Goal: Complete application form: Complete application form

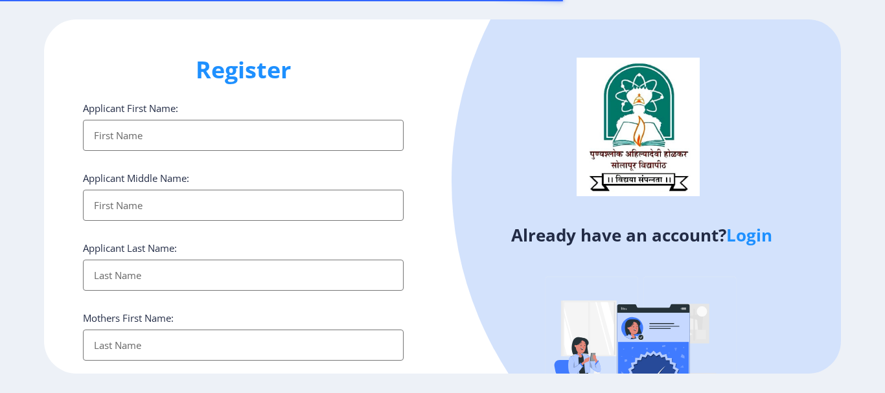
select select
click at [146, 137] on input "Applicant First Name:" at bounding box center [243, 135] width 321 height 31
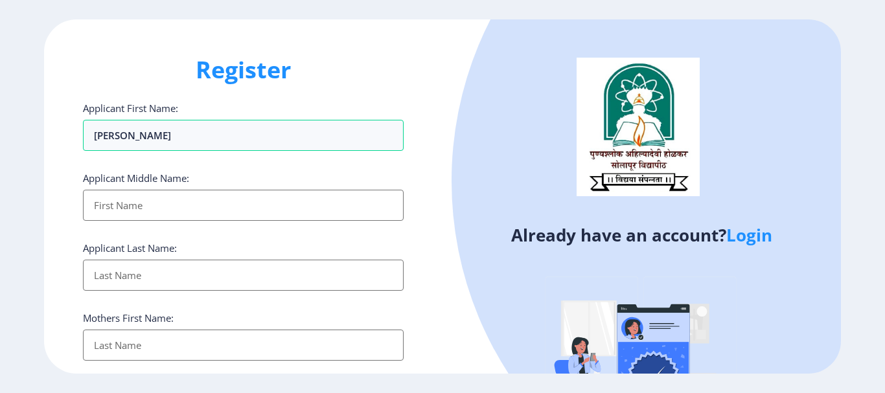
type input "[PERSON_NAME]"
click at [120, 207] on input "Applicant First Name:" at bounding box center [243, 205] width 321 height 31
type input "Baban"
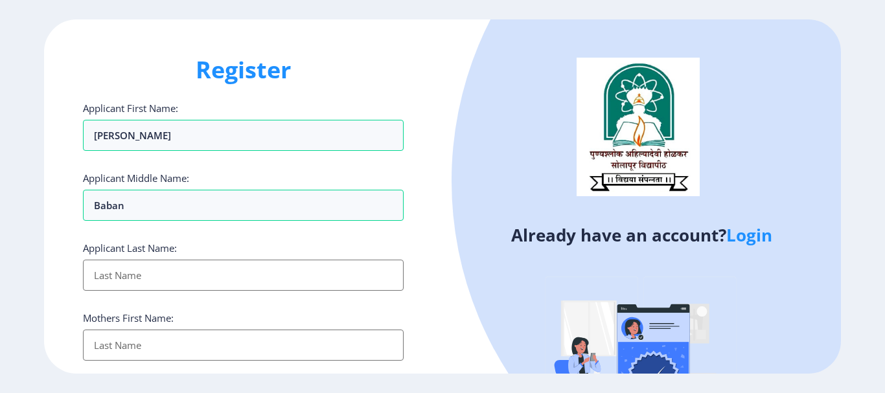
click at [130, 276] on input "Applicant First Name:" at bounding box center [243, 275] width 321 height 31
type input "[PERSON_NAME]"
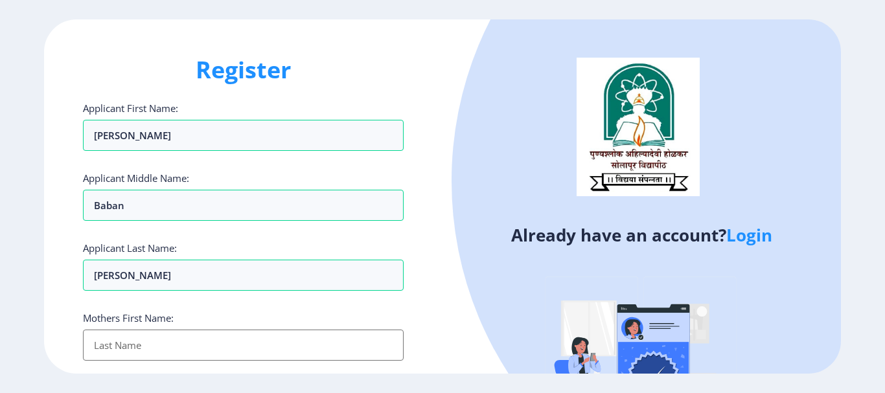
click at [143, 349] on input "Applicant First Name:" at bounding box center [243, 345] width 321 height 31
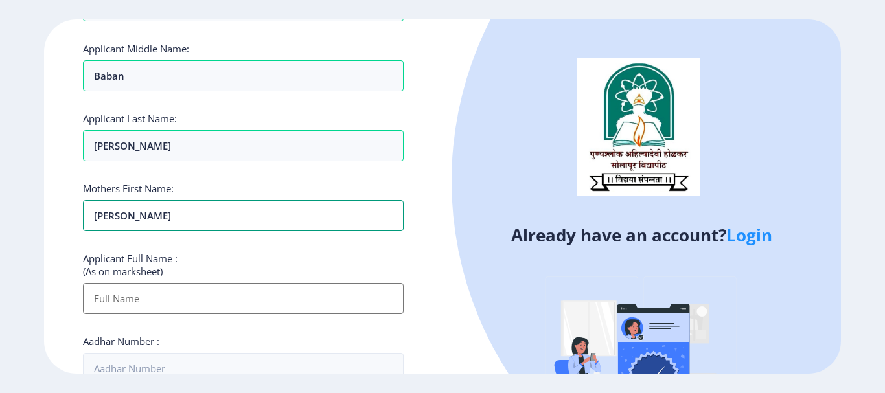
type input "[PERSON_NAME]"
click at [149, 291] on input "Applicant First Name:" at bounding box center [243, 298] width 321 height 31
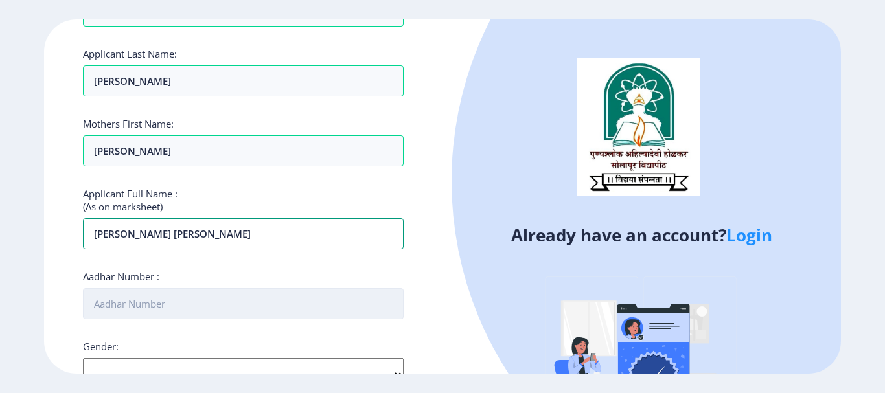
type input "[PERSON_NAME] [PERSON_NAME]"
click at [145, 305] on input "Aadhar Number :" at bounding box center [243, 303] width 321 height 31
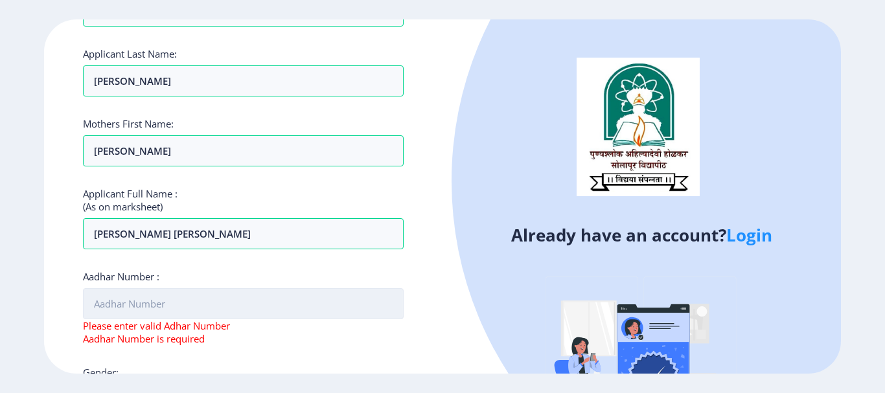
click at [148, 308] on input "Aadhar Number :" at bounding box center [243, 303] width 321 height 31
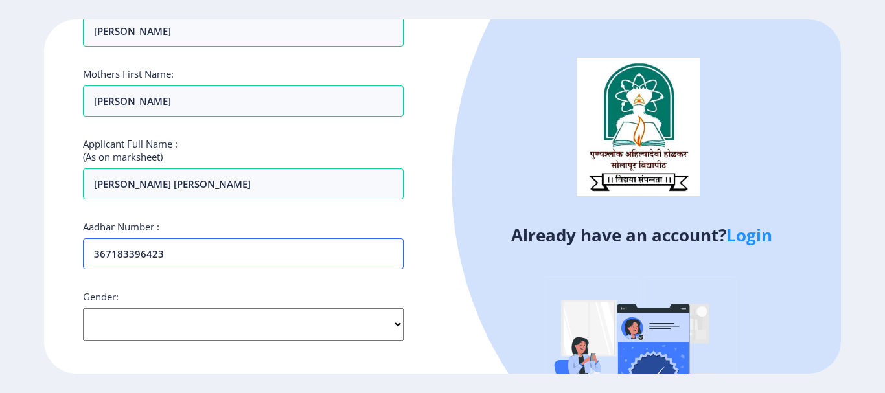
scroll to position [324, 0]
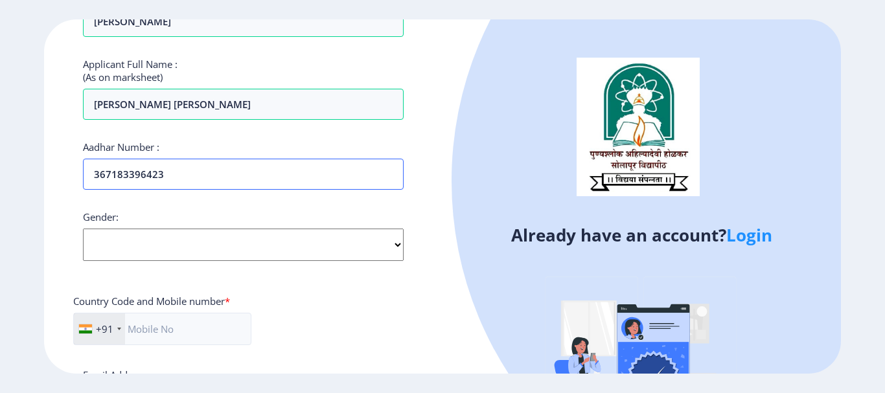
type input "367183396423"
click at [134, 261] on select "Select Gender [DEMOGRAPHIC_DATA] [DEMOGRAPHIC_DATA] Other" at bounding box center [243, 245] width 321 height 32
select select "[DEMOGRAPHIC_DATA]"
click at [83, 229] on select "Select Gender [DEMOGRAPHIC_DATA] [DEMOGRAPHIC_DATA] Other" at bounding box center [243, 245] width 321 height 32
click at [154, 329] on input "text" at bounding box center [162, 329] width 178 height 32
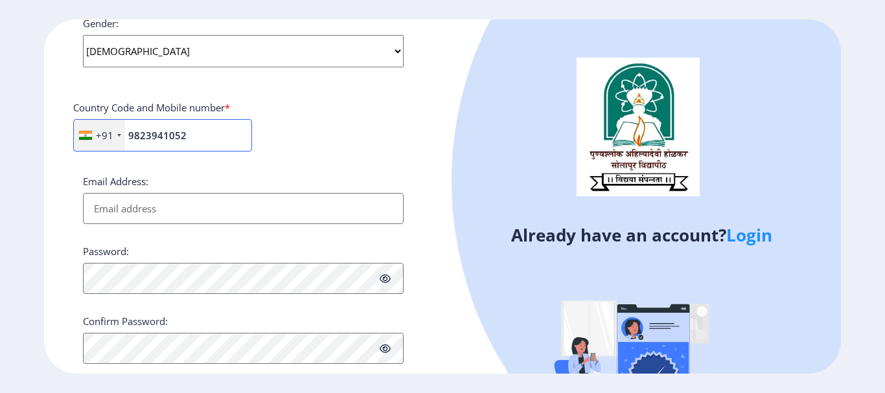
scroll to position [519, 0]
type input "9823941052"
click at [126, 213] on input "Email Address:" at bounding box center [243, 208] width 321 height 31
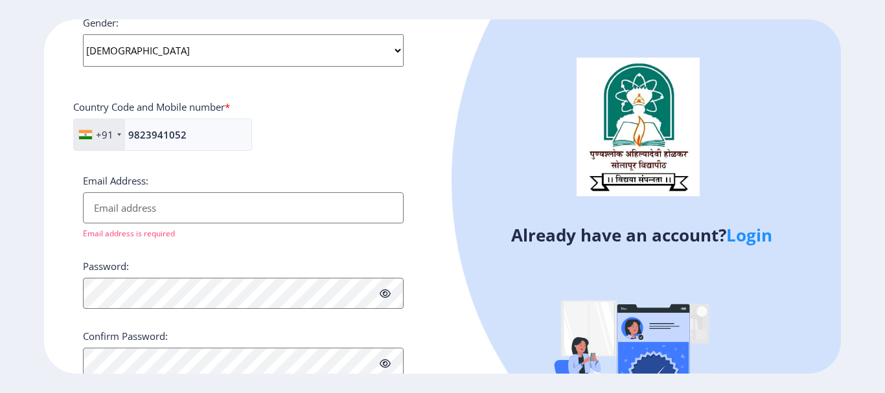
click at [109, 274] on div "Password:" at bounding box center [243, 284] width 321 height 49
click at [323, 213] on input "Email Address:" at bounding box center [243, 208] width 321 height 31
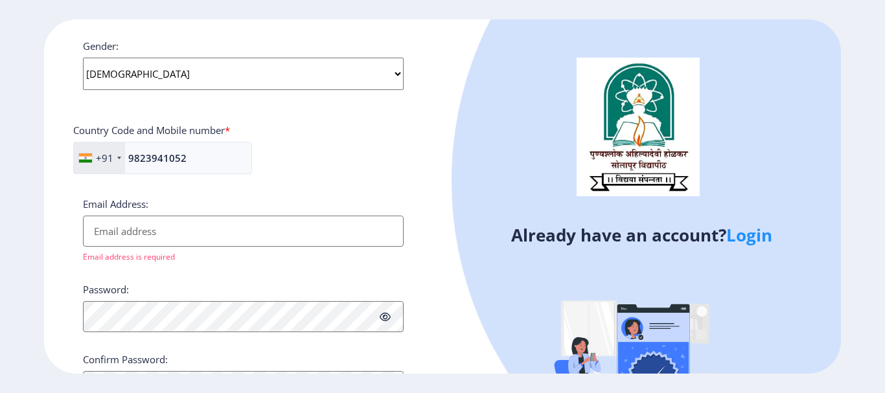
scroll to position [564, 0]
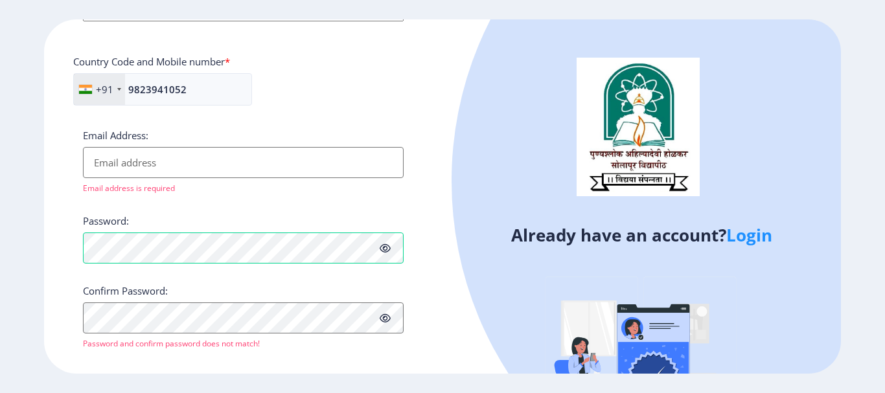
click at [132, 165] on input "Email Address:" at bounding box center [243, 162] width 321 height 31
click at [143, 158] on input "Email Address:" at bounding box center [243, 162] width 321 height 31
click at [382, 246] on icon at bounding box center [385, 249] width 11 height 10
click at [384, 247] on icon at bounding box center [385, 249] width 11 height 10
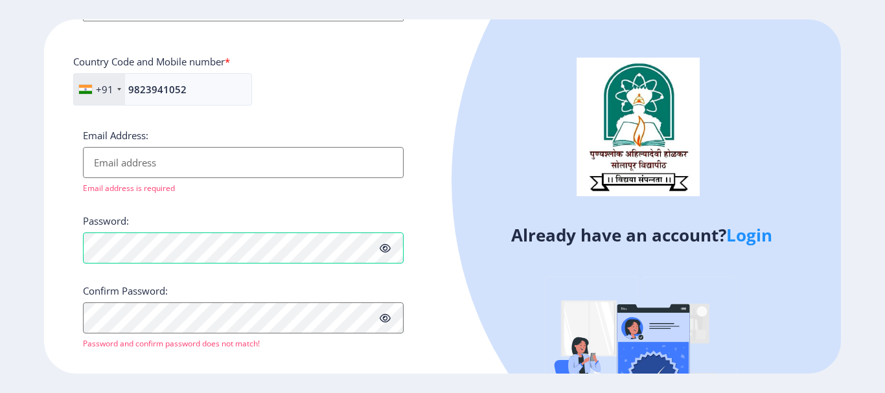
click at [386, 244] on icon at bounding box center [385, 249] width 11 height 10
click at [386, 245] on icon at bounding box center [385, 249] width 11 height 10
click at [384, 246] on icon at bounding box center [385, 249] width 11 height 10
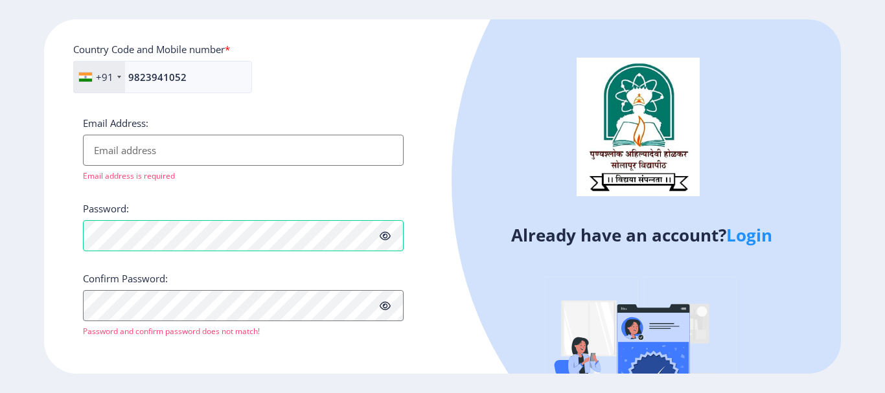
scroll to position [579, 0]
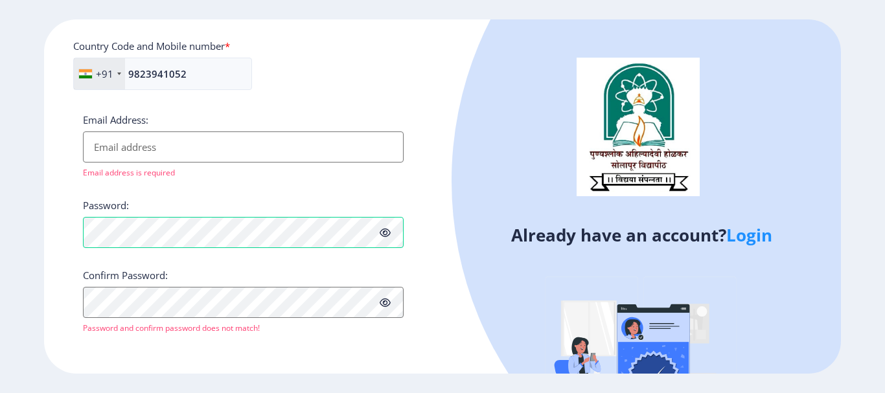
click at [386, 234] on icon at bounding box center [385, 233] width 11 height 10
click at [174, 150] on input "Email Address:" at bounding box center [243, 147] width 321 height 31
click at [176, 144] on input "Email Address:" at bounding box center [243, 147] width 321 height 31
paste input "[EMAIL_ADDRESS][DOMAIN_NAME]"
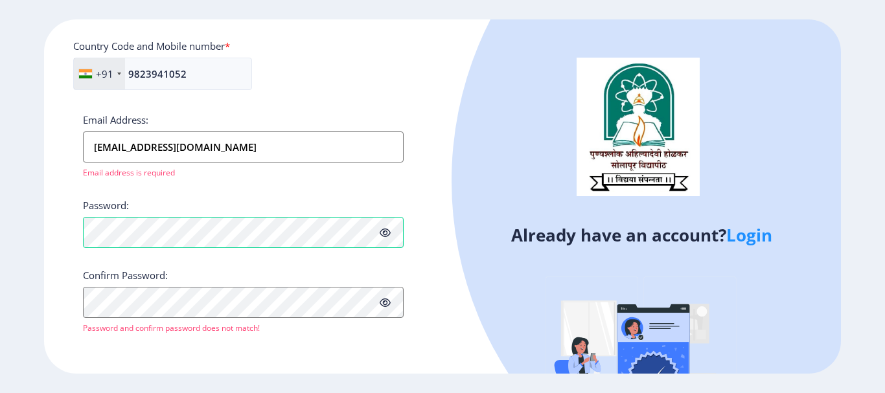
scroll to position [564, 0]
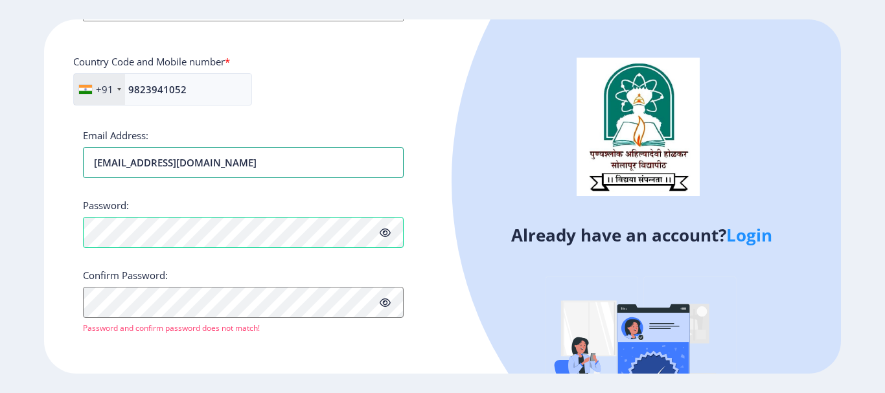
type input "[EMAIL_ADDRESS][DOMAIN_NAME]"
drag, startPoint x: 193, startPoint y: 95, endPoint x: 56, endPoint y: 94, distance: 136.8
click at [56, 94] on div "Register Applicant First Name: [PERSON_NAME] Applicant Middle Name: [PERSON_NAM…" at bounding box center [243, 196] width 399 height 354
paste input "8605366574"
type input "8605366574"
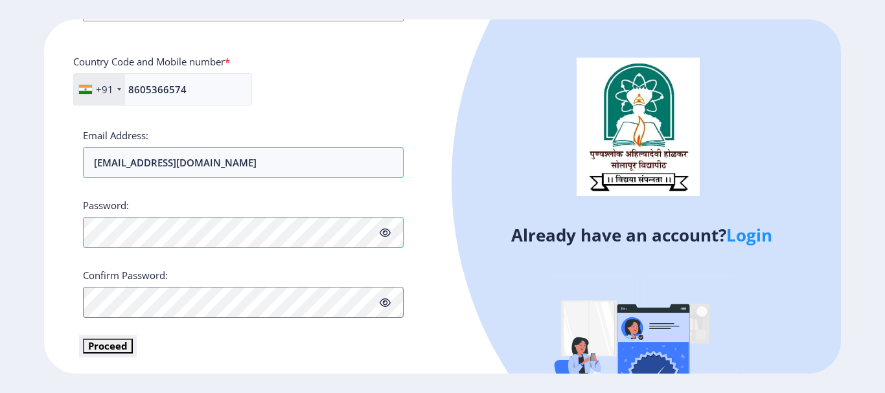
click at [107, 347] on button "Proceed" at bounding box center [108, 346] width 50 height 15
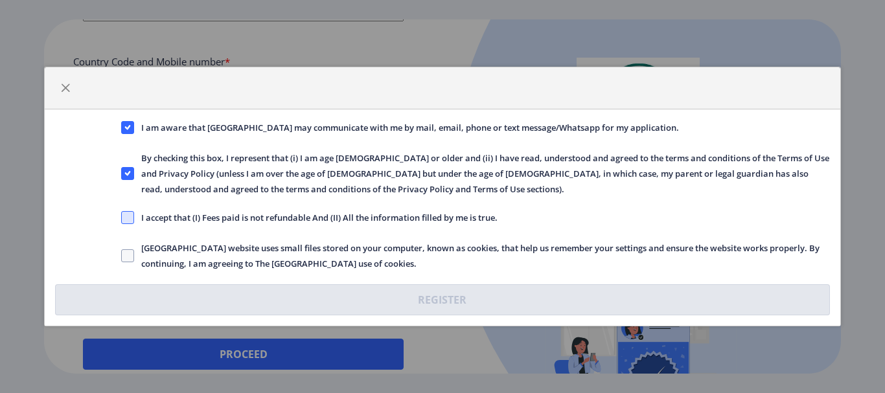
click at [131, 219] on span at bounding box center [127, 217] width 13 height 13
click at [122, 218] on input "I accept that (I) Fees paid is not refundable And (II) All the information fill…" at bounding box center [121, 218] width 1 height 1
checkbox input "true"
click at [126, 257] on span at bounding box center [127, 256] width 13 height 13
click at [122, 257] on input "[GEOGRAPHIC_DATA] website uses small files stored on your computer, known as co…" at bounding box center [121, 256] width 1 height 1
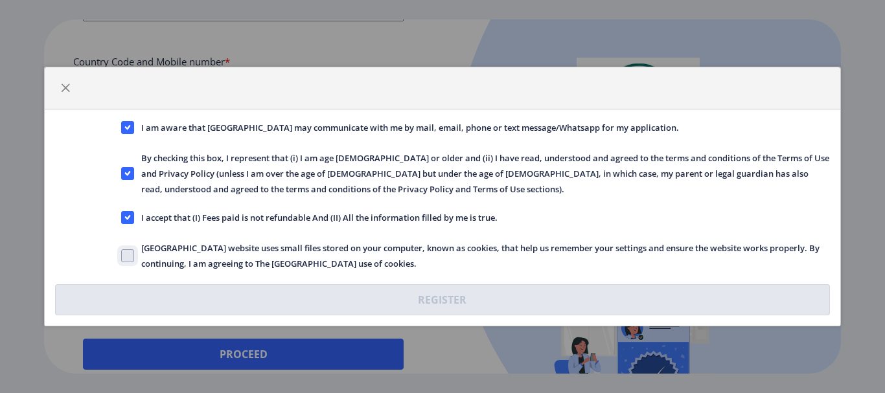
checkbox input "true"
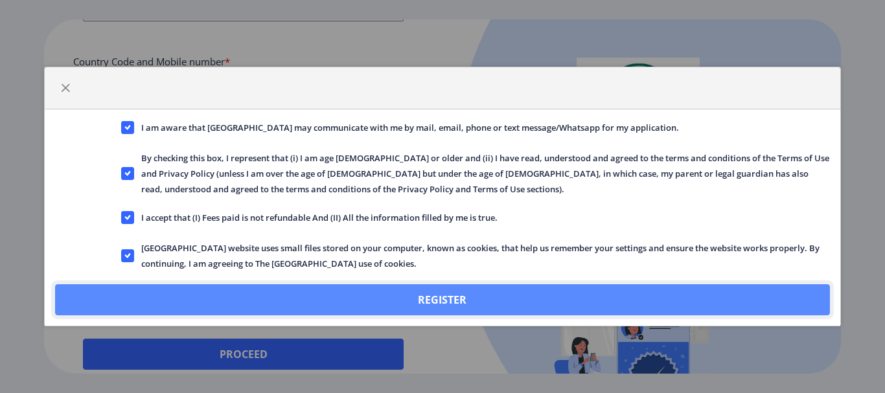
click at [404, 296] on button "Register" at bounding box center [442, 300] width 775 height 31
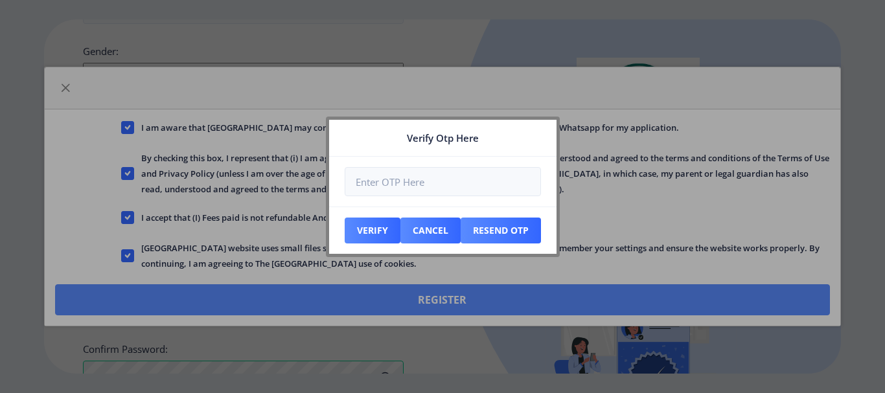
scroll to position [638, 0]
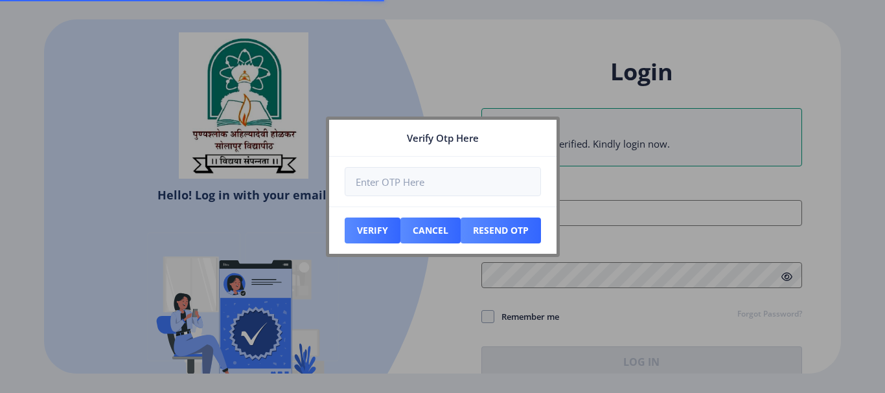
type input "[EMAIL_ADDRESS][DOMAIN_NAME]"
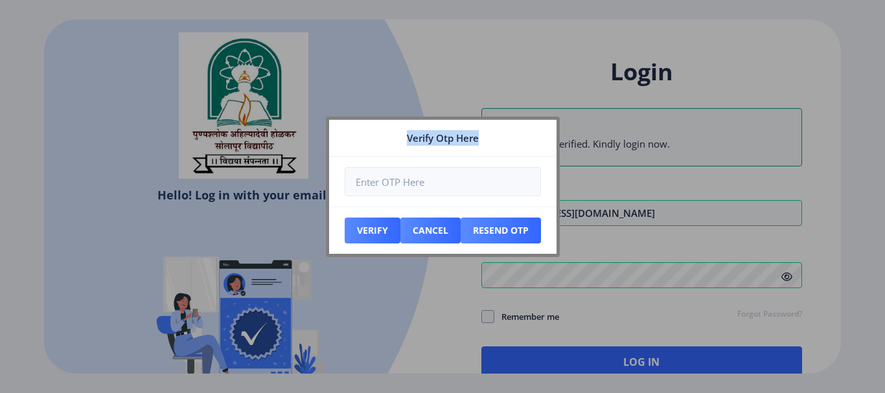
drag, startPoint x: 498, startPoint y: 131, endPoint x: 392, endPoint y: 149, distance: 107.8
click at [392, 149] on nb-card-header "Verify Otp Here" at bounding box center [443, 138] width 228 height 37
click at [625, 211] on div at bounding box center [442, 196] width 885 height 393
click at [118, 100] on div at bounding box center [442, 196] width 885 height 393
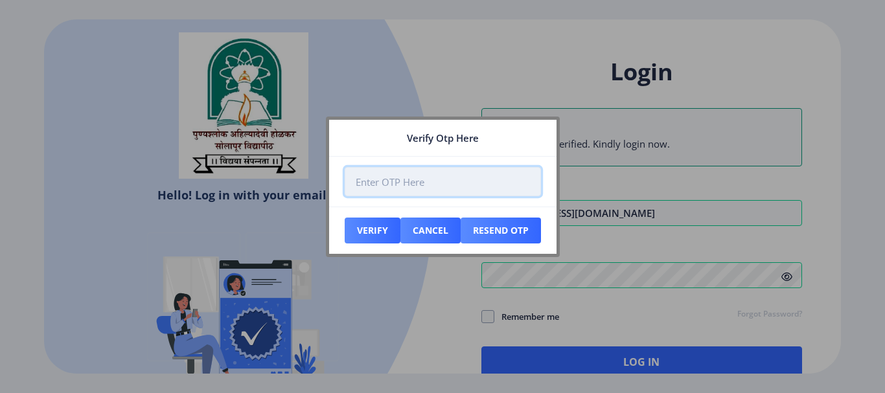
click at [404, 188] on input "number" at bounding box center [443, 181] width 196 height 29
type input "8"
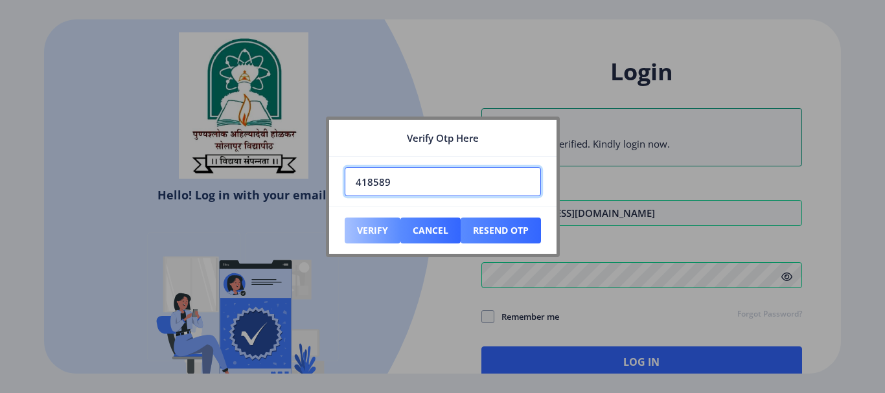
type input "418589"
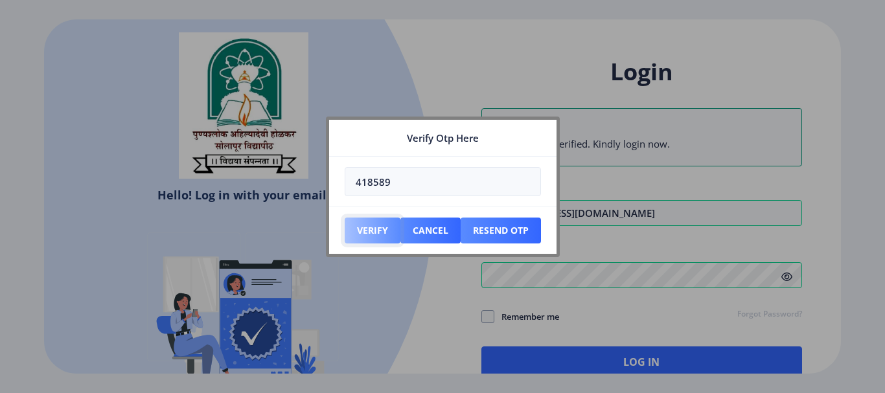
click at [381, 231] on button "Verify" at bounding box center [373, 231] width 56 height 26
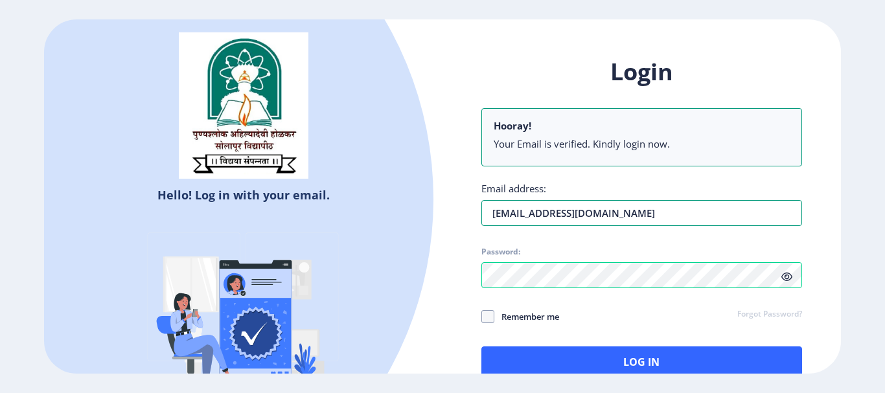
drag, startPoint x: 631, startPoint y: 220, endPoint x: 364, endPoint y: 224, distance: 267.7
click at [364, 224] on div "Hello! Log in with your email. Don't have an account? Register Login Hooray! Yo…" at bounding box center [442, 196] width 797 height 354
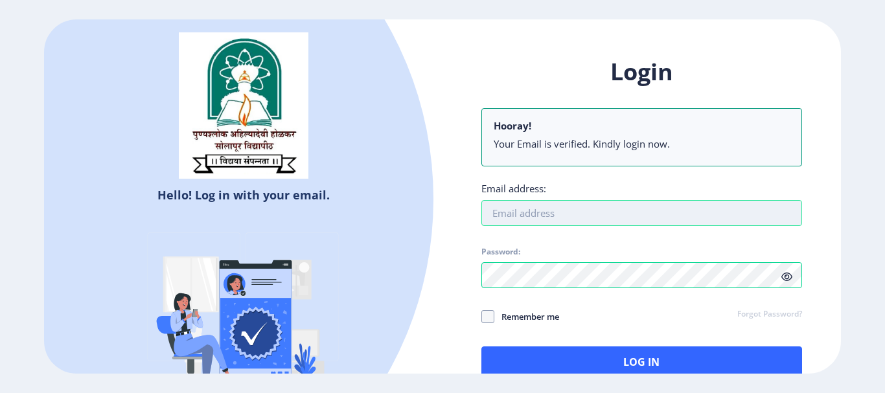
paste input "[EMAIL_ADDRESS][DOMAIN_NAME]"
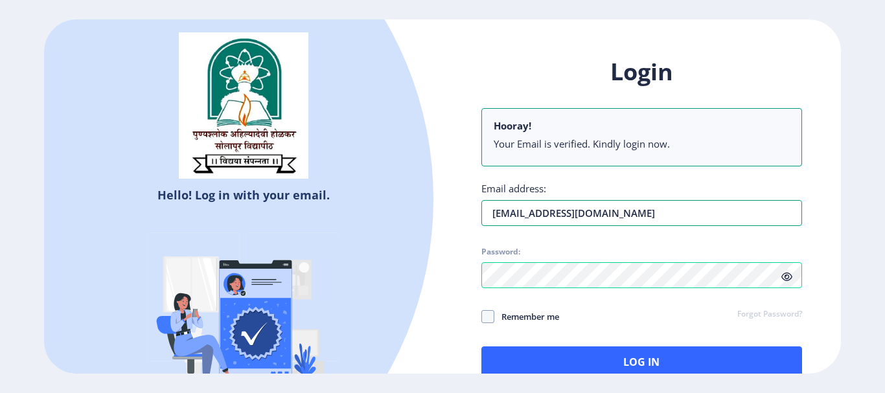
type input "[EMAIL_ADDRESS][DOMAIN_NAME]"
click at [439, 279] on div "Hello! Log in with your email. Don't have an account? Register Login Hooray! Yo…" at bounding box center [442, 196] width 797 height 354
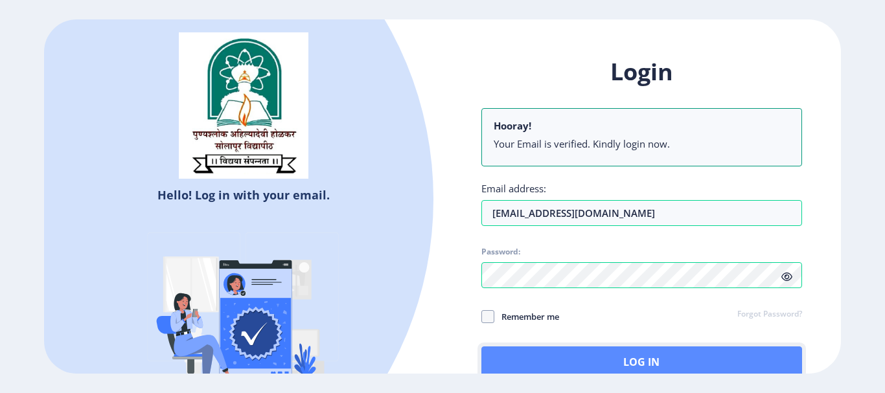
click at [526, 361] on button "Log In" at bounding box center [642, 362] width 321 height 31
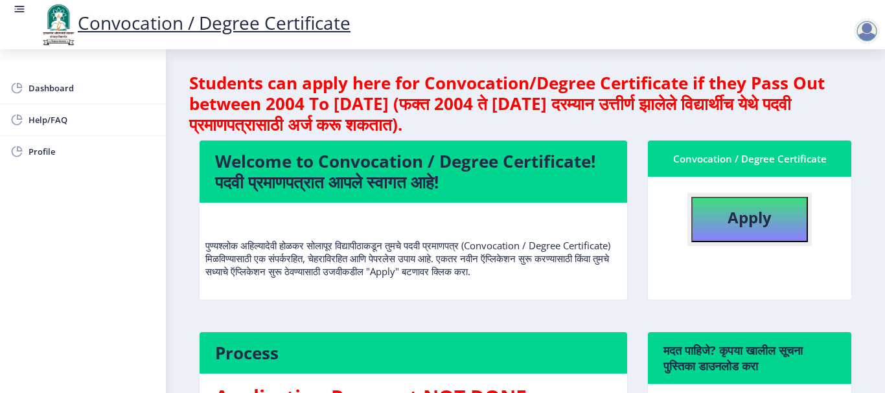
click at [740, 219] on b "Apply" at bounding box center [750, 217] width 44 height 21
select select
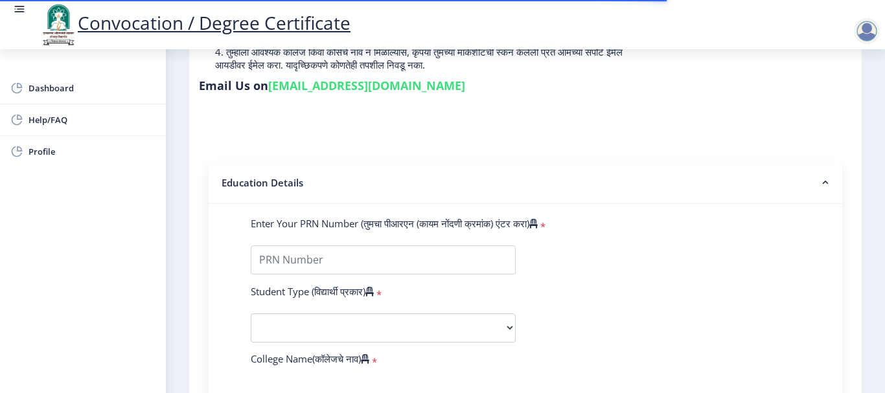
scroll to position [324, 0]
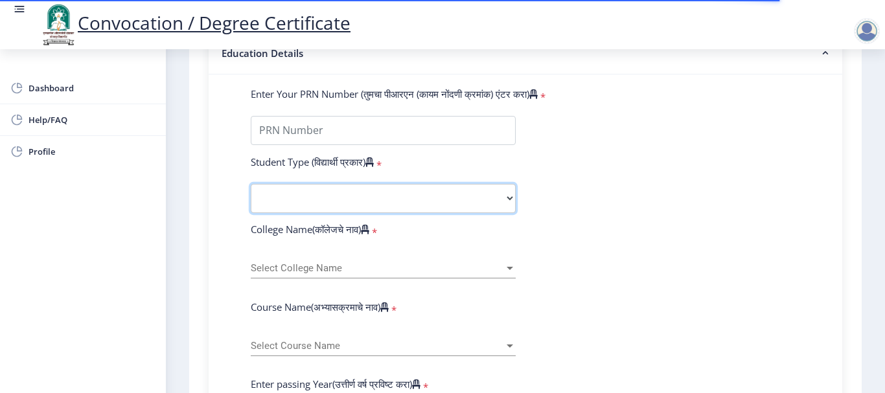
click at [397, 209] on select "Select Student Type Regular External" at bounding box center [383, 198] width 265 height 29
click at [399, 198] on select "Select Student Type Regular External" at bounding box center [383, 198] width 265 height 29
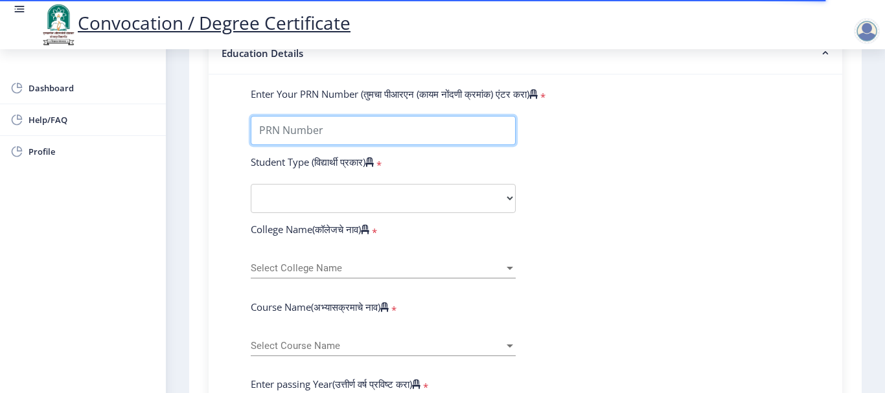
click at [344, 134] on input "Enter Your PRN Number (तुमचा पीआरएन (कायम नोंदणी क्रमांक) एंटर करा)" at bounding box center [383, 130] width 265 height 29
type input "2012032500025974"
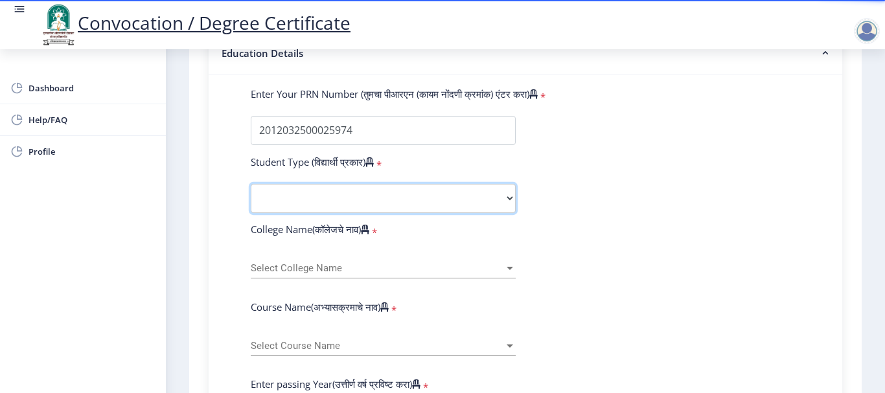
click at [361, 208] on select "Select Student Type Regular External" at bounding box center [383, 198] width 265 height 29
select select "Regular"
click at [251, 184] on select "Select Student Type Regular External" at bounding box center [383, 198] width 265 height 29
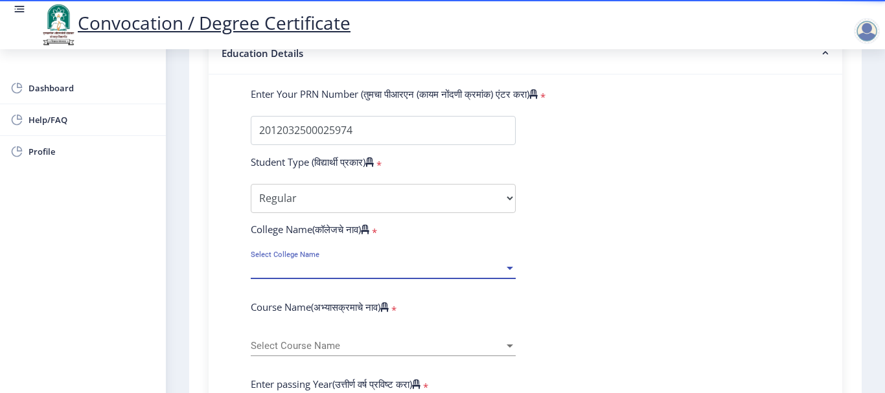
click at [277, 268] on span "Select College Name" at bounding box center [377, 268] width 253 height 11
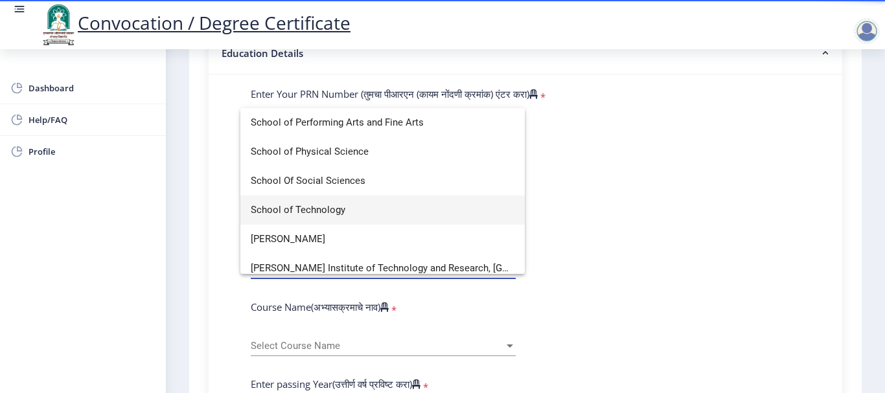
scroll to position [3306, 0]
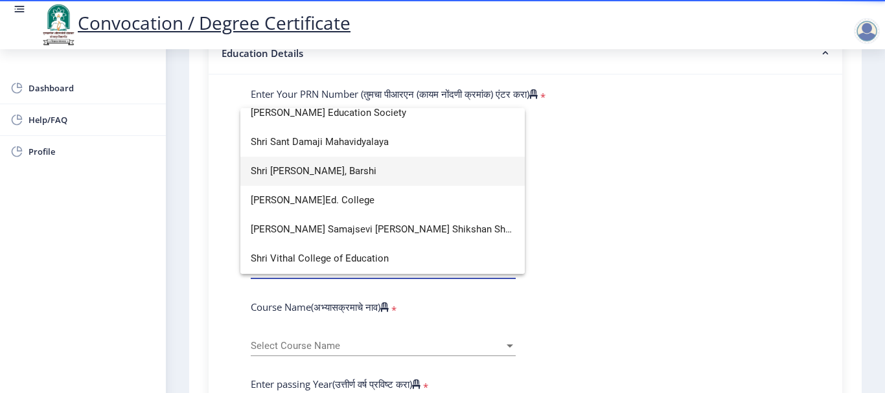
click at [310, 168] on span "Shri [PERSON_NAME], Barshi" at bounding box center [383, 171] width 264 height 29
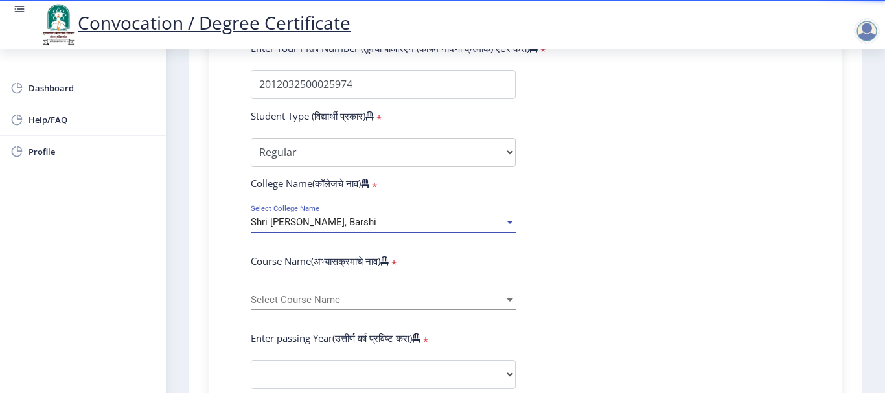
scroll to position [389, 0]
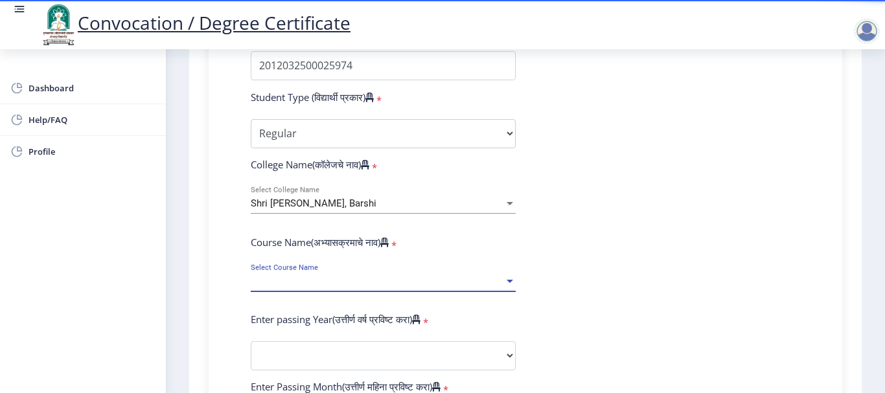
click at [326, 277] on span "Select Course Name" at bounding box center [377, 281] width 253 height 11
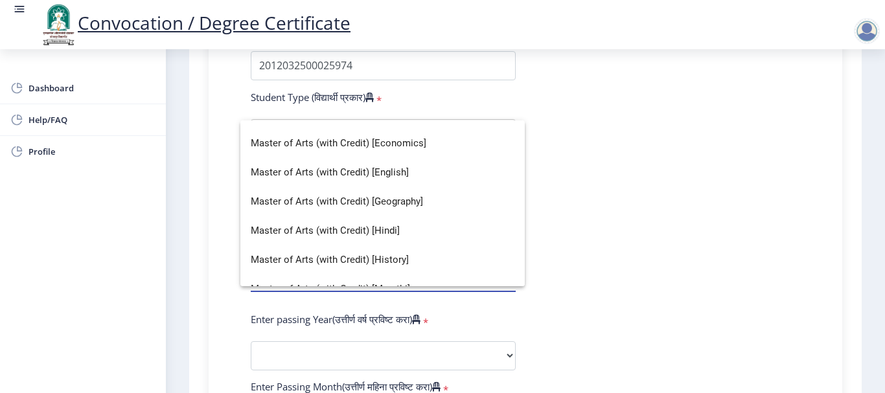
scroll to position [0, 0]
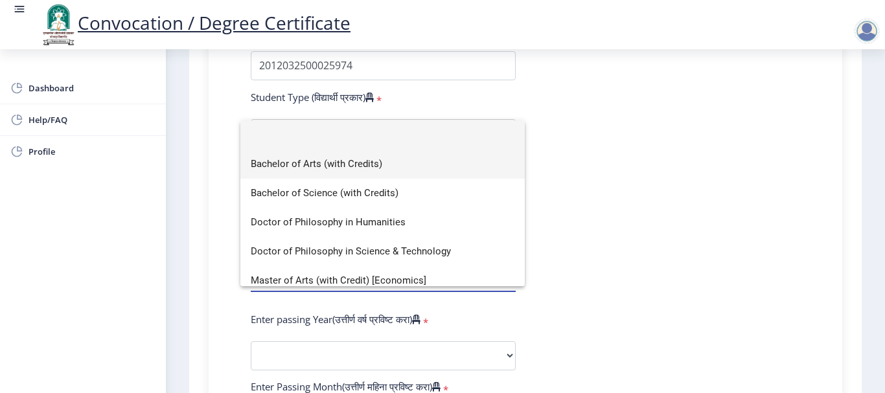
click at [341, 164] on span "Bachelor of Arts (with Credits)" at bounding box center [383, 164] width 264 height 29
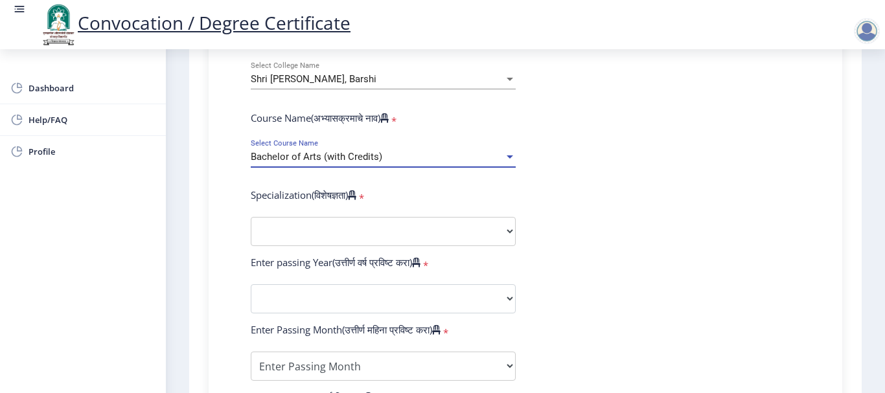
scroll to position [519, 0]
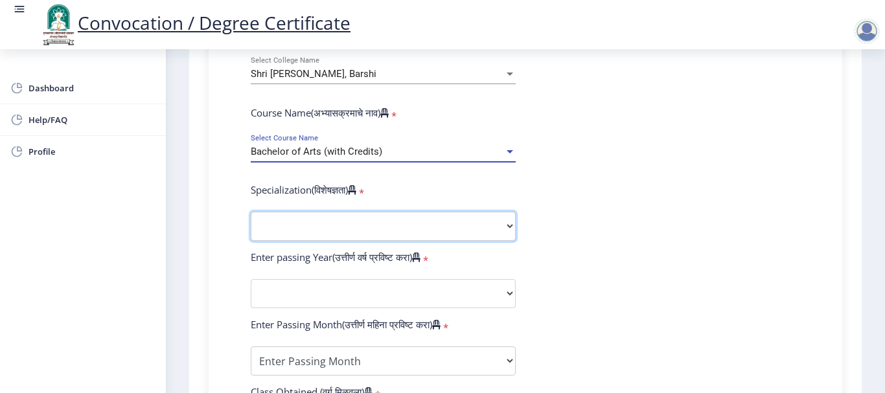
click at [373, 227] on select "Specialization English Geography Hindi Marathi Music Sanskrit Urdu Ancient Indi…" at bounding box center [383, 226] width 265 height 29
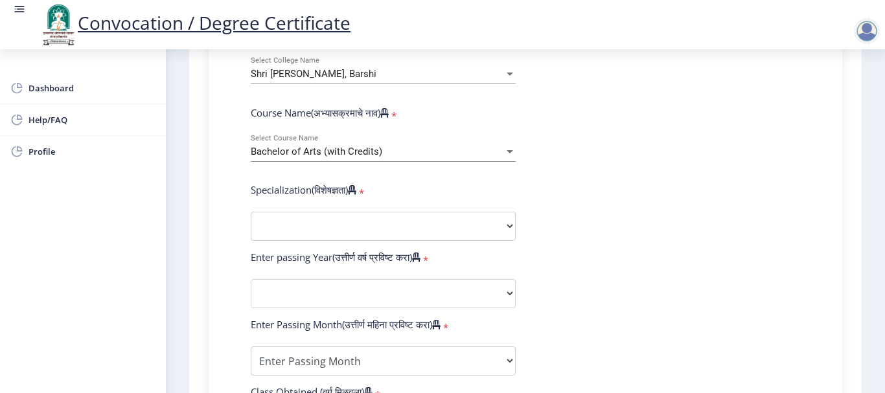
click at [656, 113] on form "Enter Your PRN Number (तुमचा पीआरएन (कायम नोंदणी क्रमांक) एंटर करा) * Student T…" at bounding box center [525, 270] width 569 height 754
click at [365, 222] on select "Specialization English Geography Hindi Marathi Music Sanskrit Urdu Ancient Indi…" at bounding box center [383, 226] width 265 height 29
select select "Physical Education"
click at [251, 212] on select "Specialization English Geography Hindi Marathi Music Sanskrit Urdu Ancient Indi…" at bounding box center [383, 226] width 265 height 29
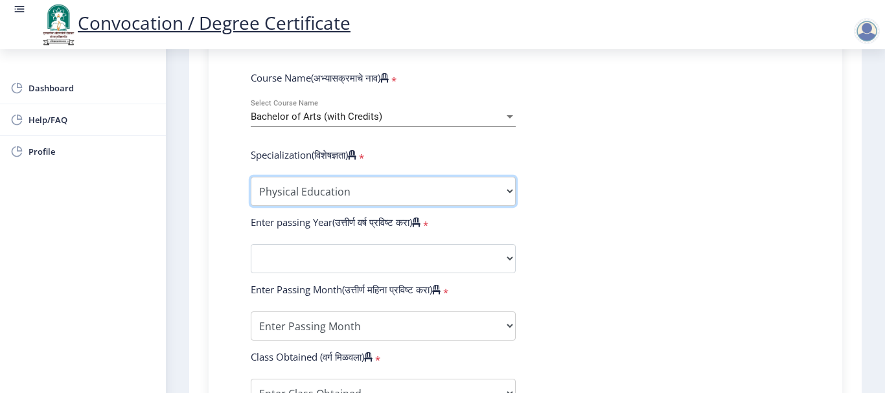
scroll to position [583, 0]
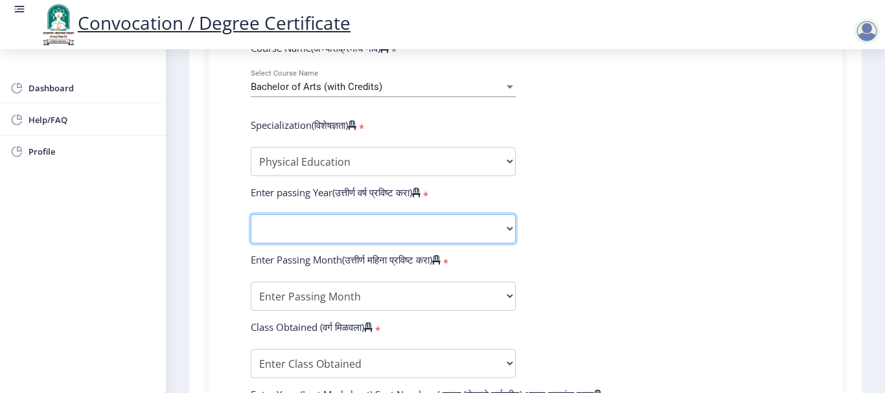
click at [327, 218] on select "2025 2024 2023 2022 2021 2020 2019 2018 2017 2016 2015 2014 2013 2012 2011 2010…" at bounding box center [383, 229] width 265 height 29
select select "2016"
click at [251, 215] on select "2025 2024 2023 2022 2021 2020 2019 2018 2017 2016 2015 2014 2013 2012 2011 2010…" at bounding box center [383, 229] width 265 height 29
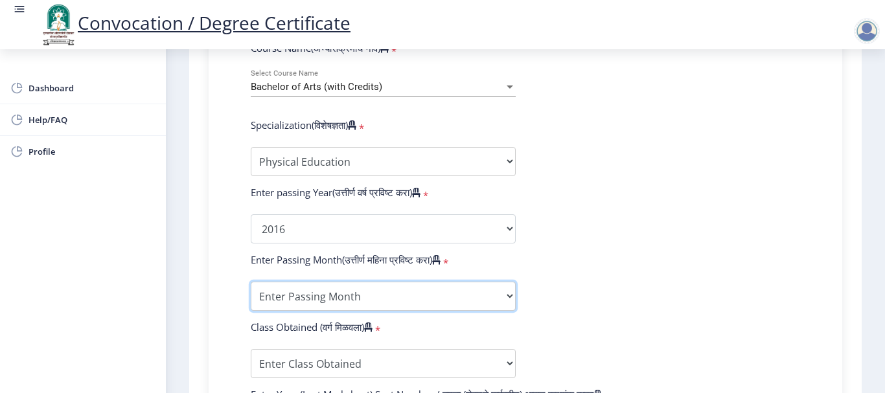
click at [308, 295] on select "Enter Passing Month March April May October November December" at bounding box center [383, 296] width 265 height 29
click at [329, 299] on select "Enter Passing Month March April May October November December" at bounding box center [383, 296] width 265 height 29
click at [471, 293] on select "Enter Passing Month March April May October November December" at bounding box center [383, 296] width 265 height 29
click at [251, 282] on select "Enter Passing Month March April May October November December" at bounding box center [383, 296] width 265 height 29
click at [434, 303] on select "Enter Passing Month March April May October November December" at bounding box center [383, 296] width 265 height 29
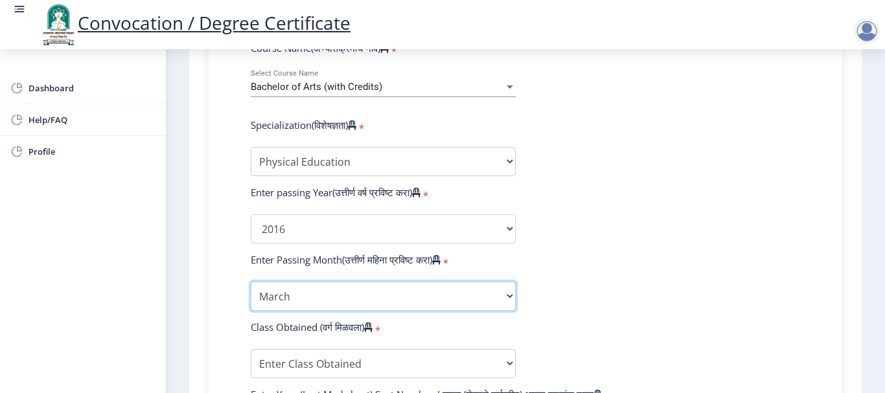
select select "May"
click at [251, 282] on select "Enter Passing Month March April May October November December" at bounding box center [383, 296] width 265 height 29
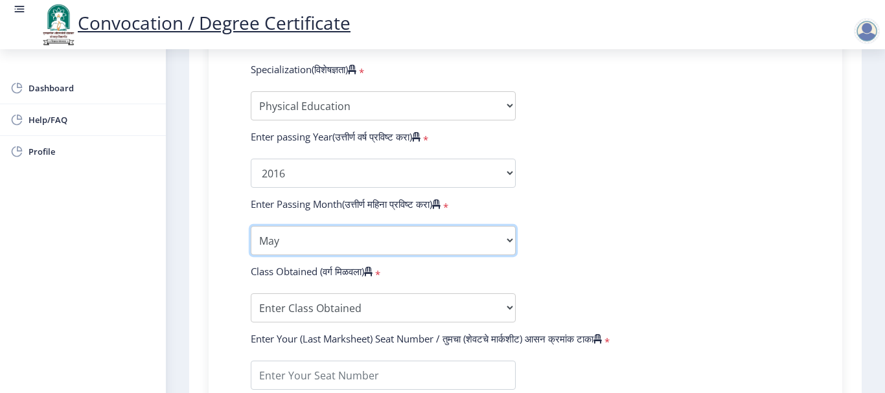
scroll to position [713, 0]
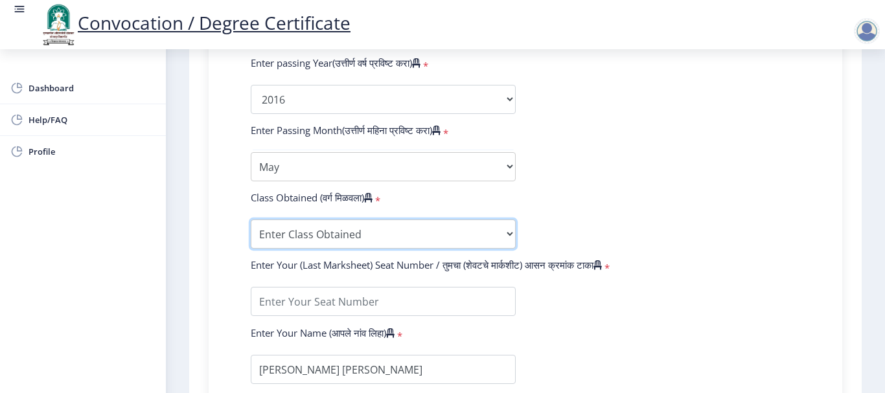
click at [350, 231] on select "Enter Class Obtained FIRST CLASS WITH DISTINCTION FIRST CLASS HIGHER SECOND CLA…" at bounding box center [383, 234] width 265 height 29
select select "SECOND CLASS"
click at [251, 220] on select "Enter Class Obtained FIRST CLASS WITH DISTINCTION FIRST CLASS HIGHER SECOND CLA…" at bounding box center [383, 234] width 265 height 29
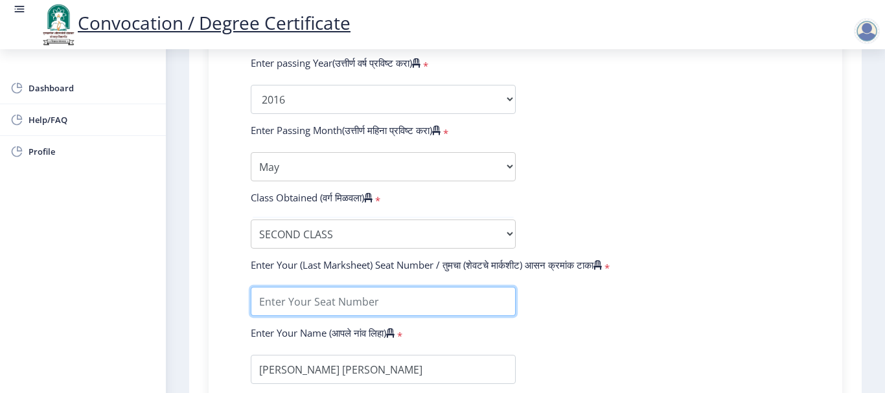
click at [355, 299] on input "textarea" at bounding box center [383, 301] width 265 height 29
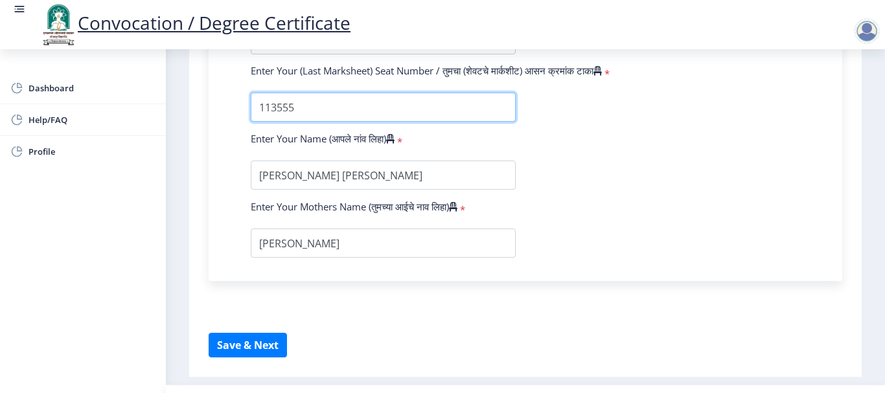
scroll to position [778, 0]
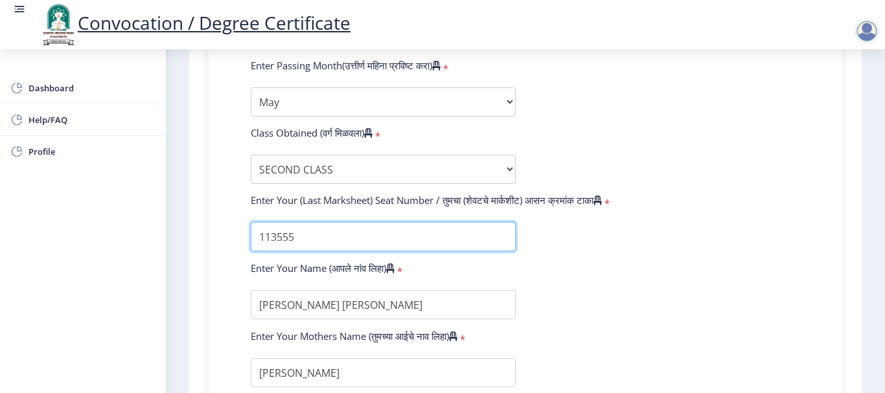
type input "113555"
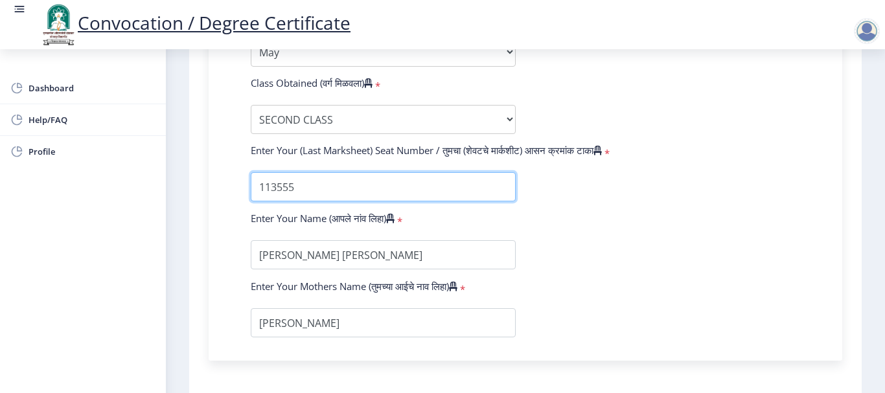
scroll to position [939, 0]
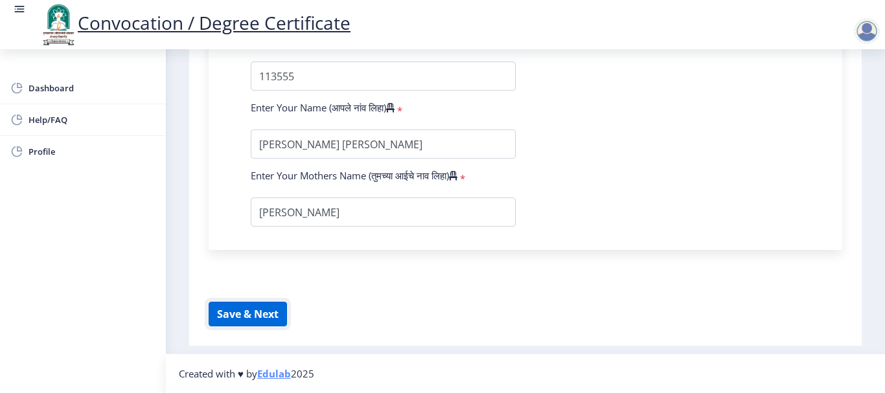
click at [266, 313] on button "Save & Next" at bounding box center [248, 314] width 78 height 25
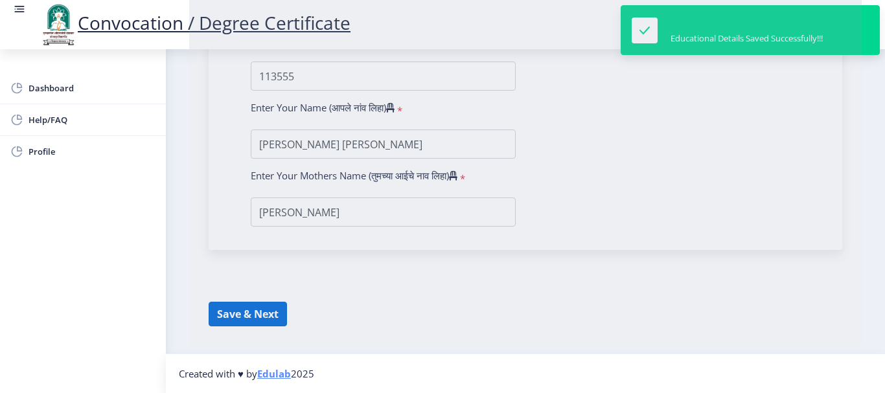
select select
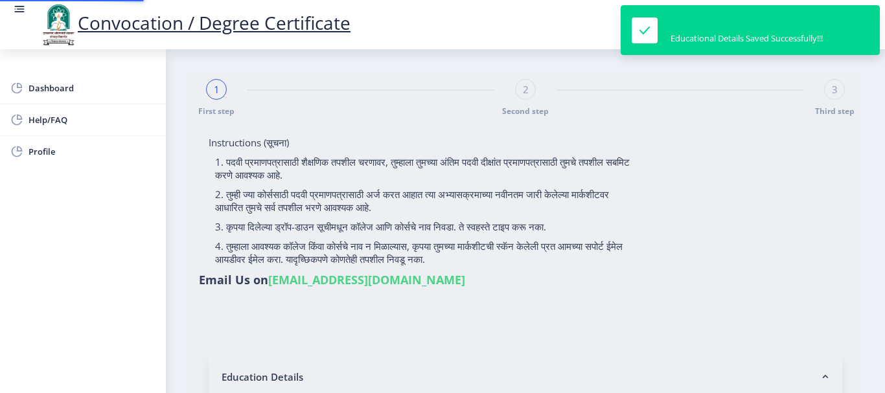
type input "2012032500025974"
select select "Regular"
select select "2016"
select select "May"
select select "SECOND CLASS"
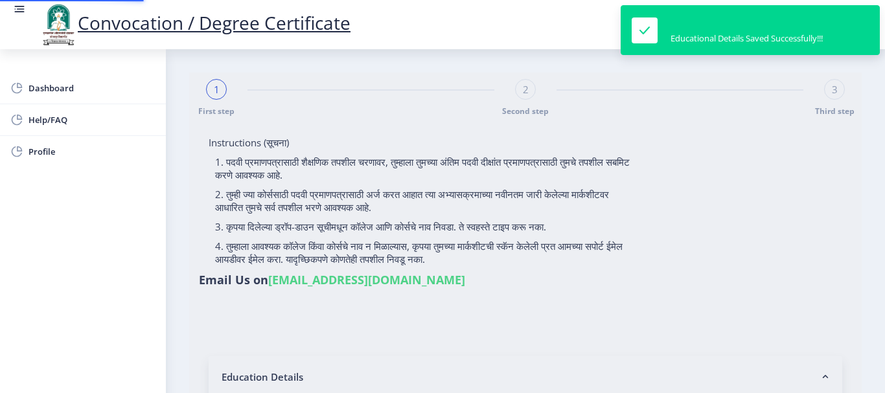
type input "113555"
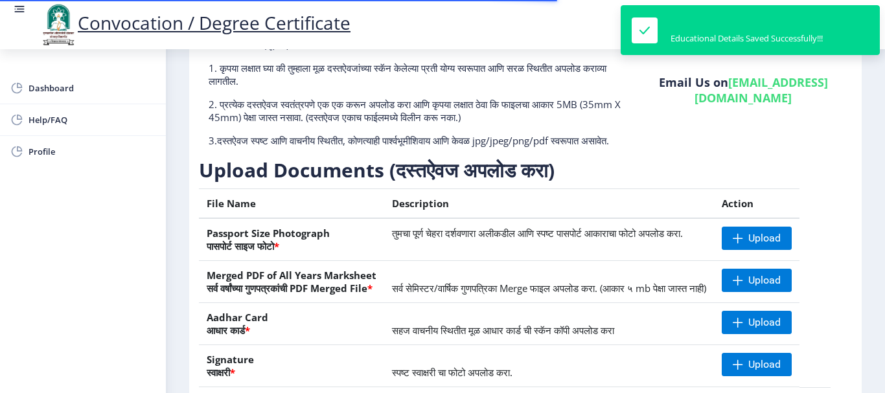
scroll to position [194, 0]
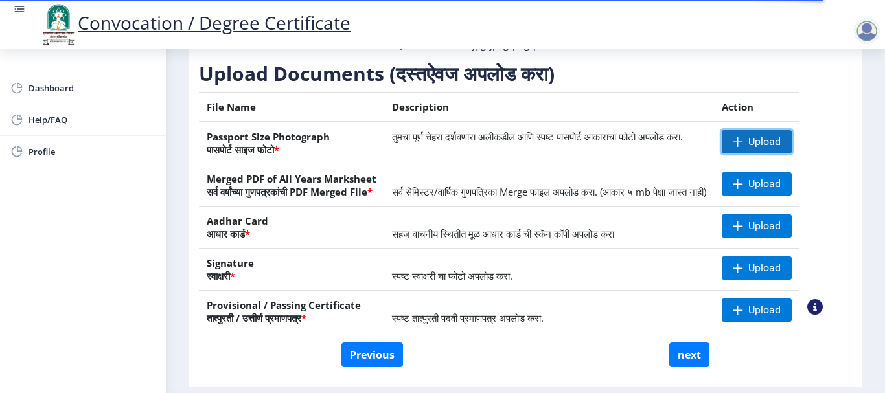
click at [781, 148] on span "Upload" at bounding box center [765, 141] width 32 height 13
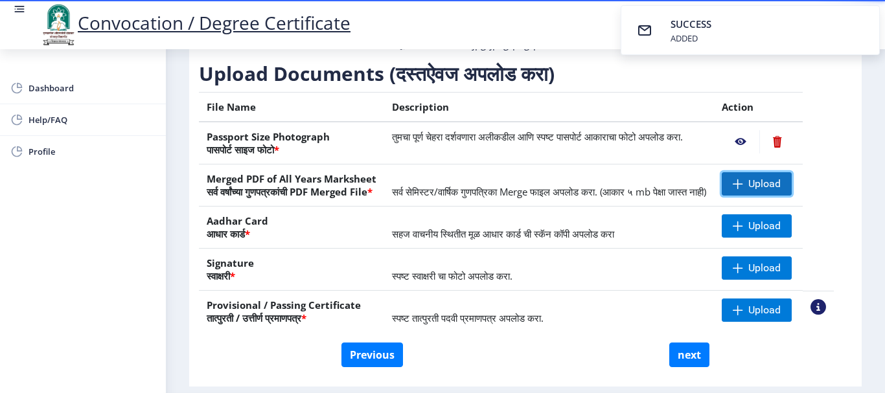
click at [743, 189] on span at bounding box center [738, 184] width 10 height 10
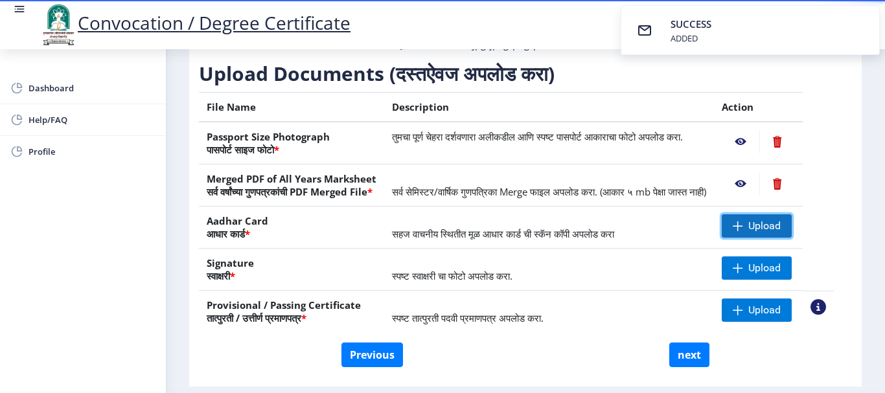
click at [743, 231] on span at bounding box center [738, 226] width 10 height 10
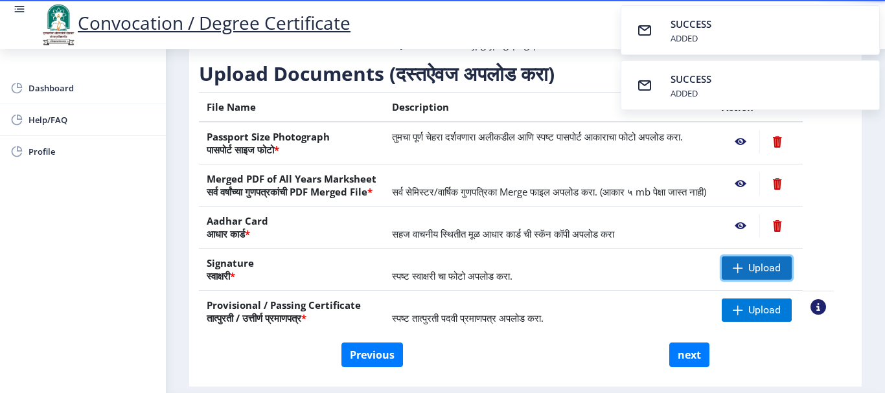
click at [755, 280] on span "Upload" at bounding box center [757, 268] width 70 height 23
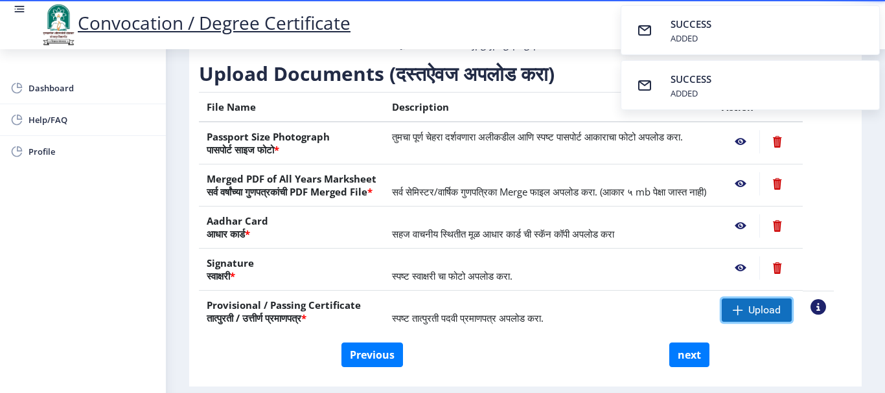
click at [767, 317] on span "Upload" at bounding box center [765, 310] width 32 height 13
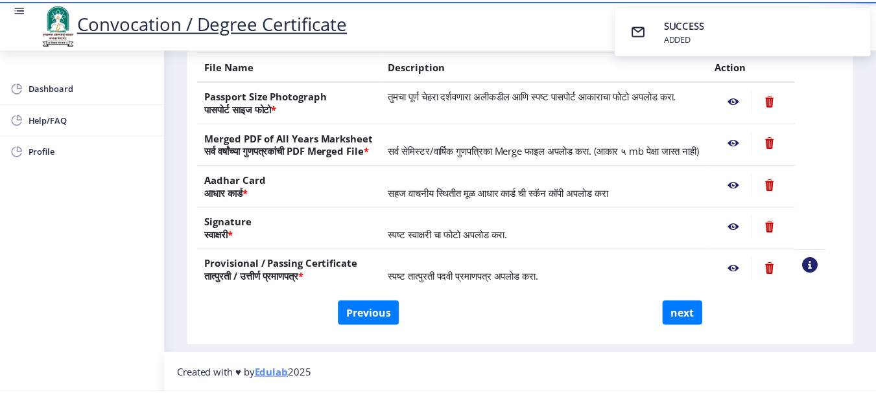
scroll to position [259, 0]
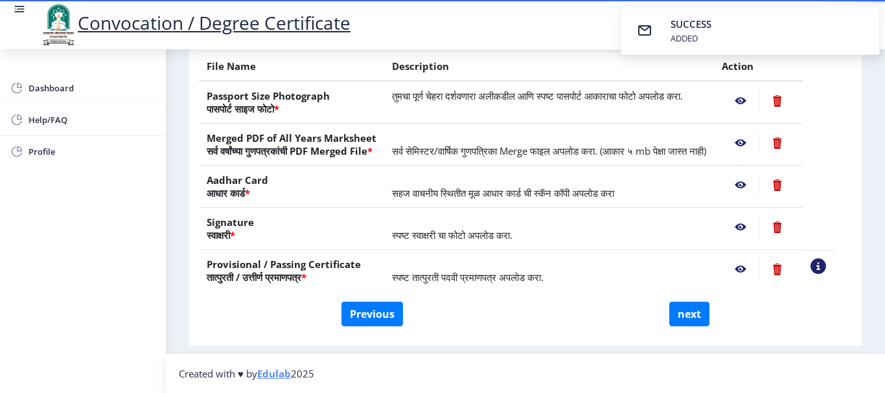
click at [754, 89] on nb-action at bounding box center [741, 100] width 38 height 23
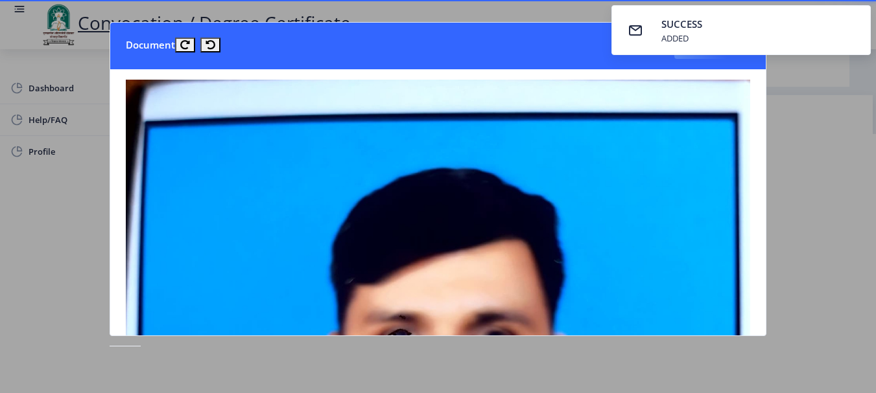
click at [830, 97] on div at bounding box center [438, 196] width 876 height 393
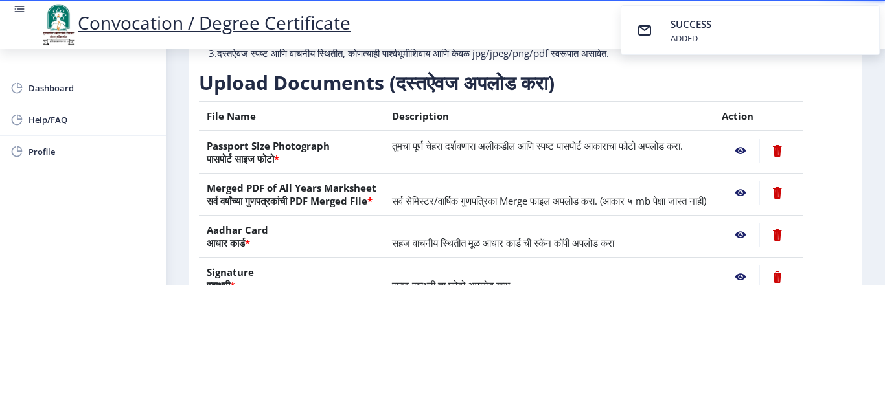
scroll to position [65, 0]
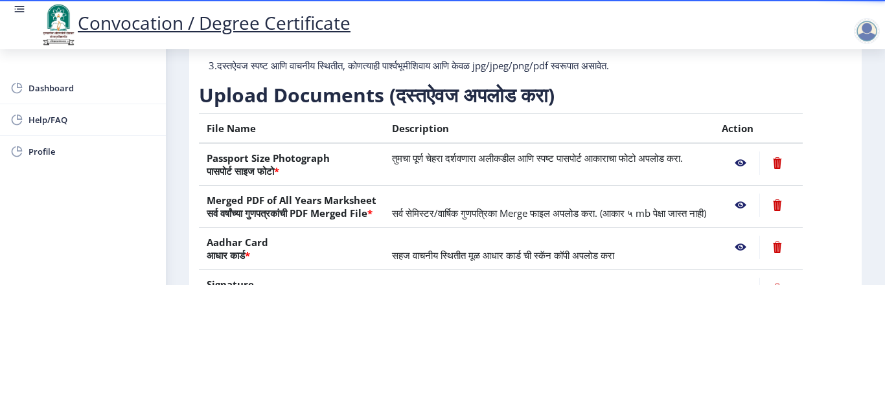
click at [753, 194] on nb-action at bounding box center [741, 205] width 38 height 23
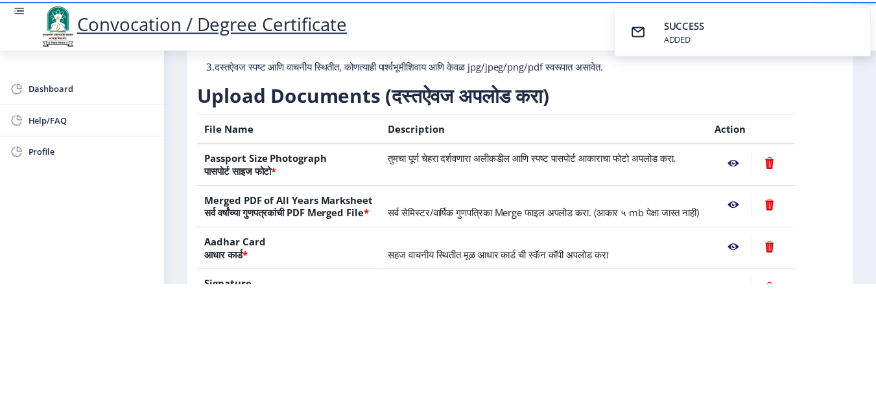
scroll to position [0, 0]
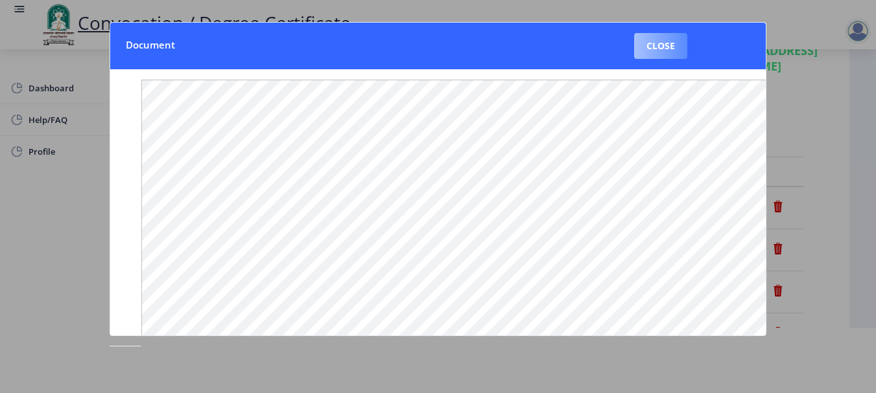
click at [668, 43] on button "Close" at bounding box center [660, 46] width 53 height 26
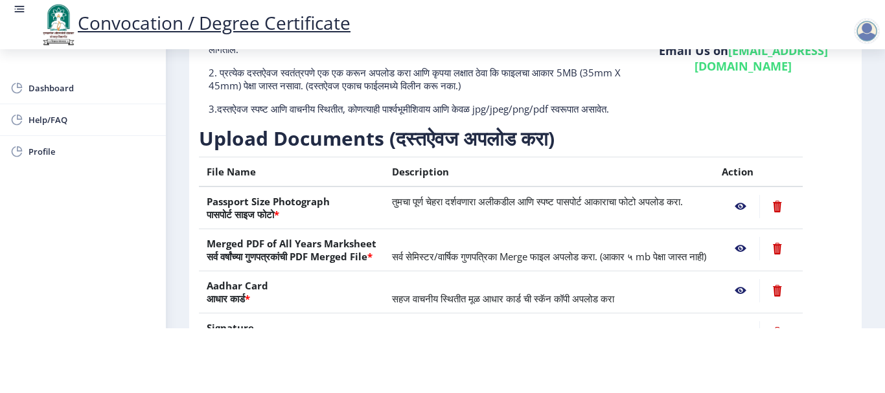
scroll to position [130, 0]
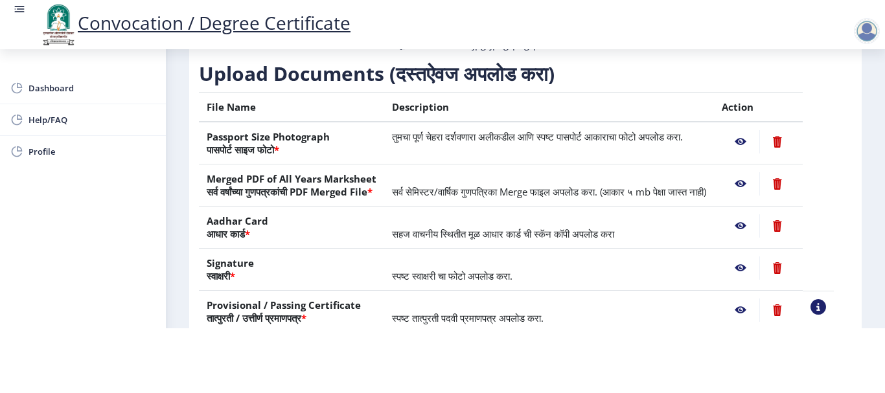
click at [754, 238] on nb-action at bounding box center [741, 226] width 38 height 23
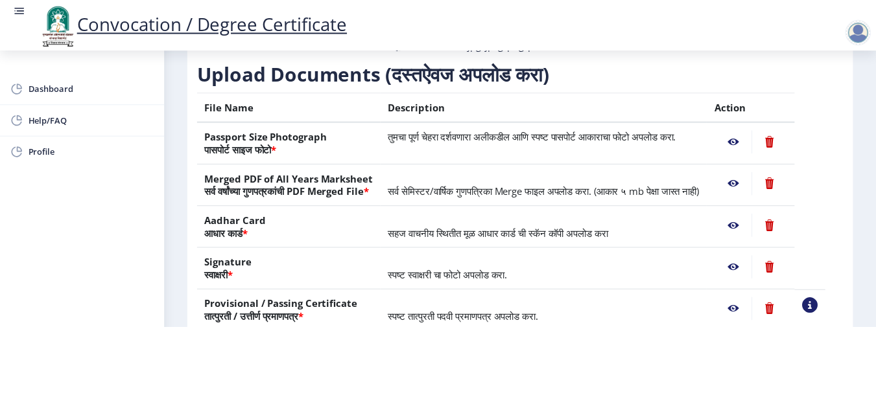
scroll to position [0, 0]
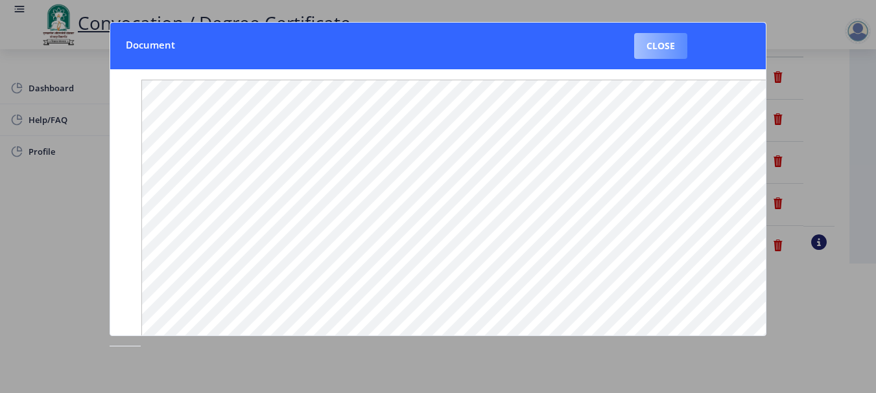
click at [665, 51] on button "Close" at bounding box center [660, 46] width 53 height 26
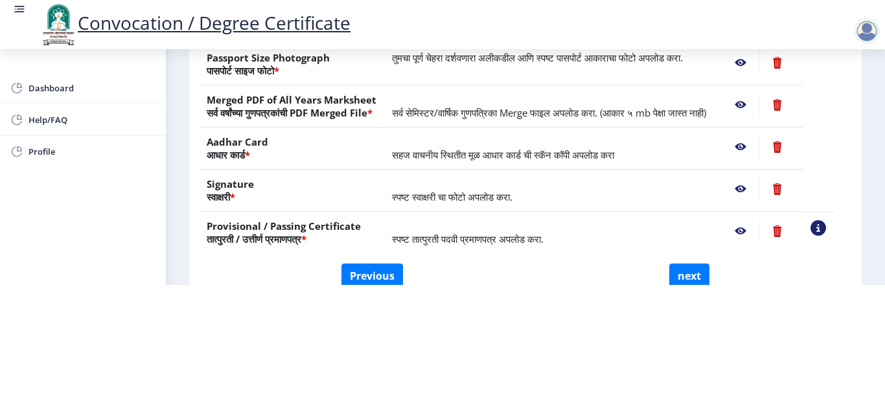
scroll to position [194, 0]
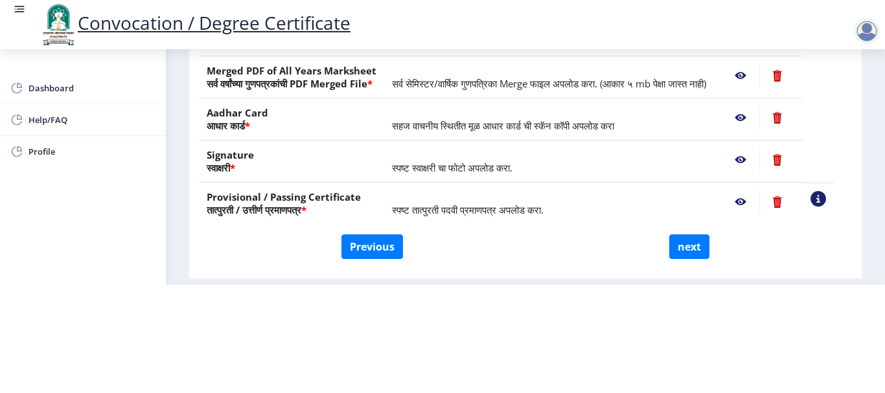
click at [755, 167] on nb-action at bounding box center [741, 159] width 38 height 23
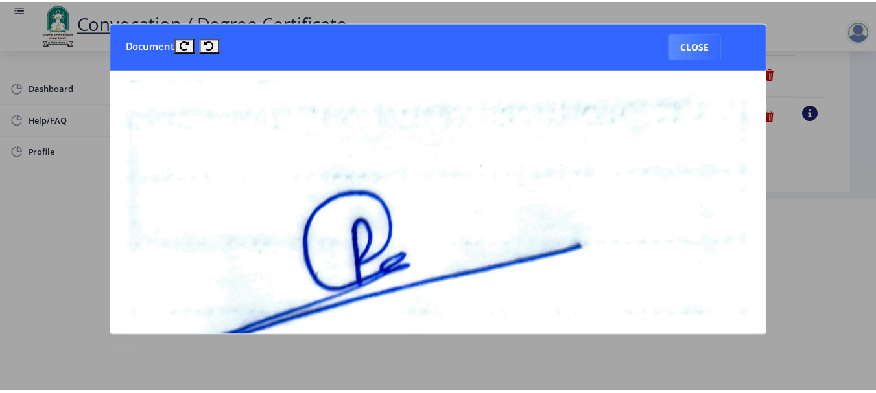
scroll to position [0, 0]
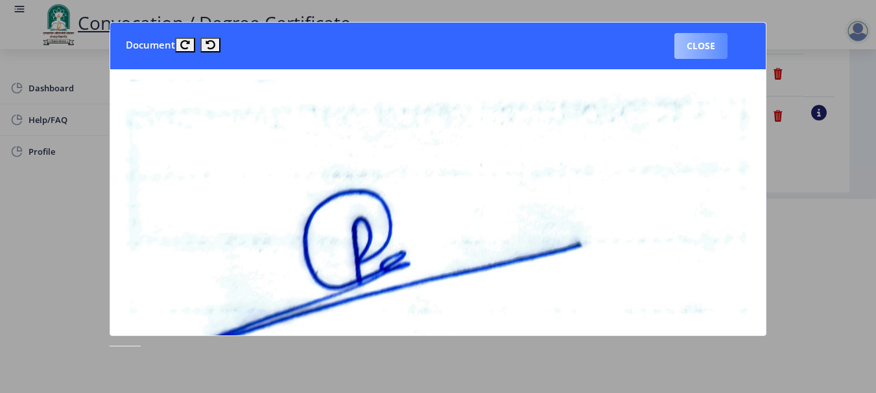
click at [690, 46] on button "Close" at bounding box center [700, 46] width 53 height 26
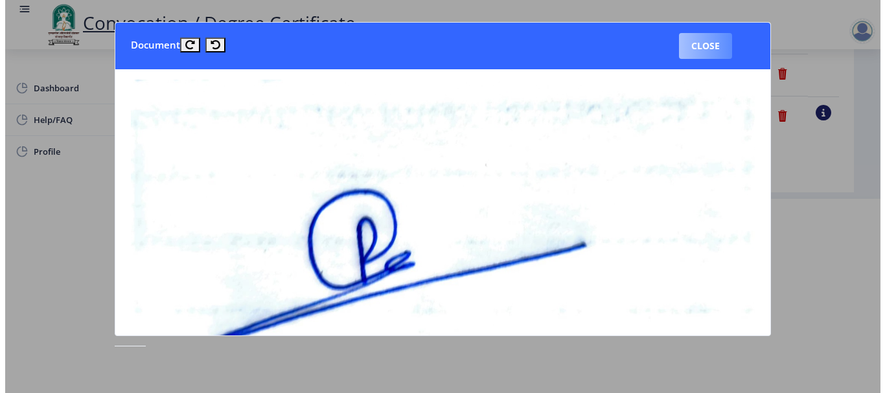
scroll to position [134, 0]
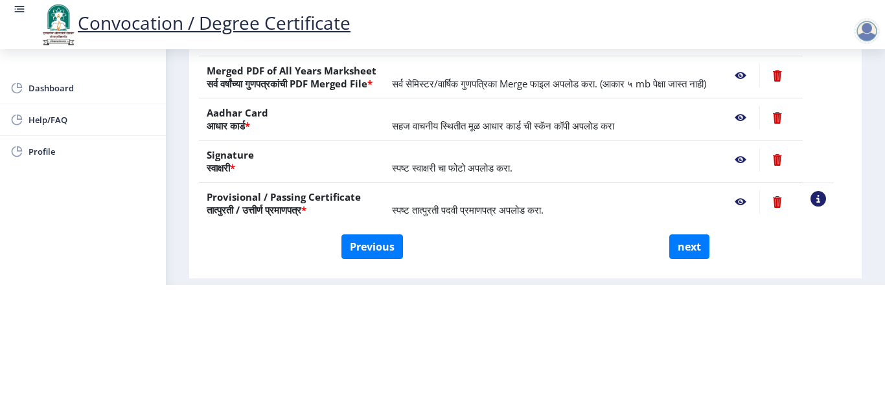
click at [751, 117] on nb-action at bounding box center [741, 117] width 38 height 23
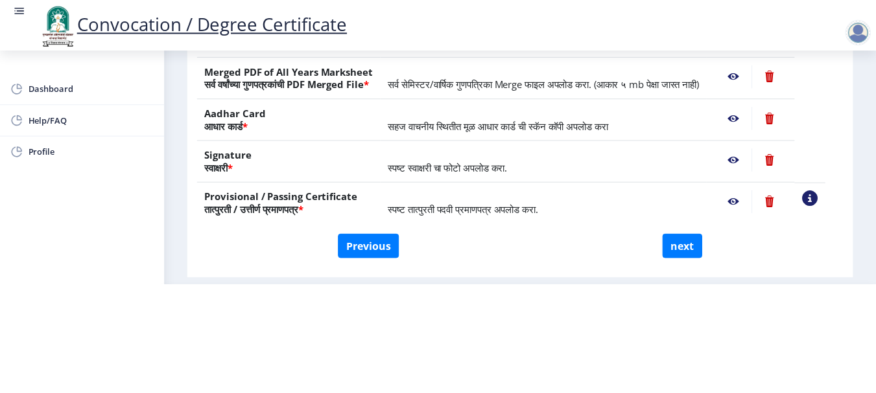
scroll to position [0, 0]
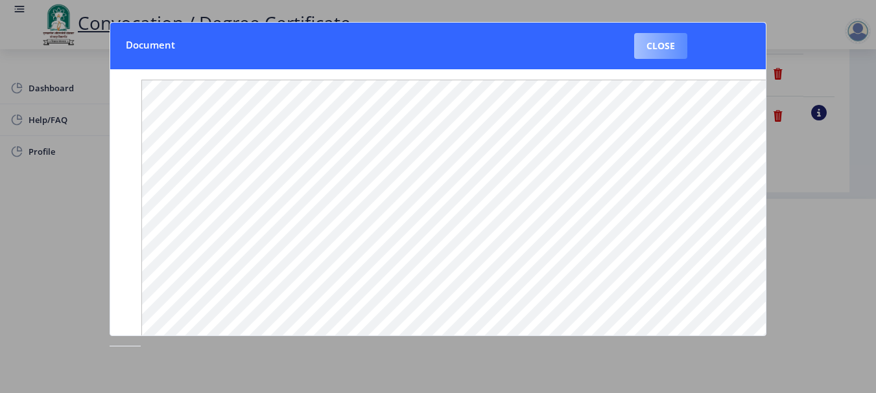
click at [669, 42] on button "Close" at bounding box center [660, 46] width 53 height 26
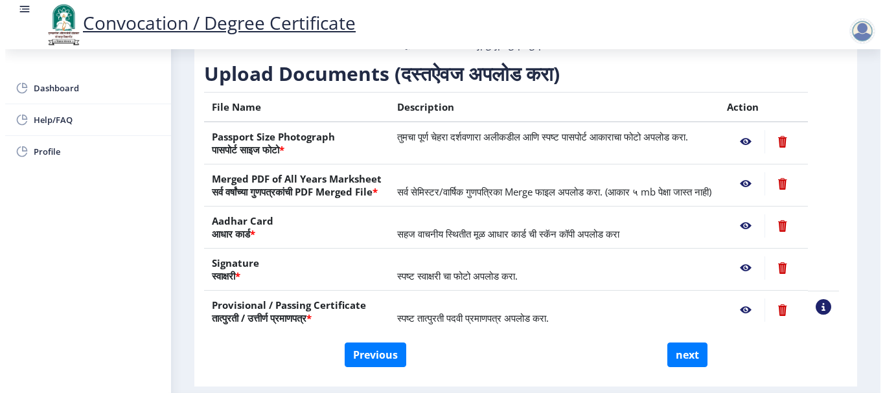
scroll to position [134, 0]
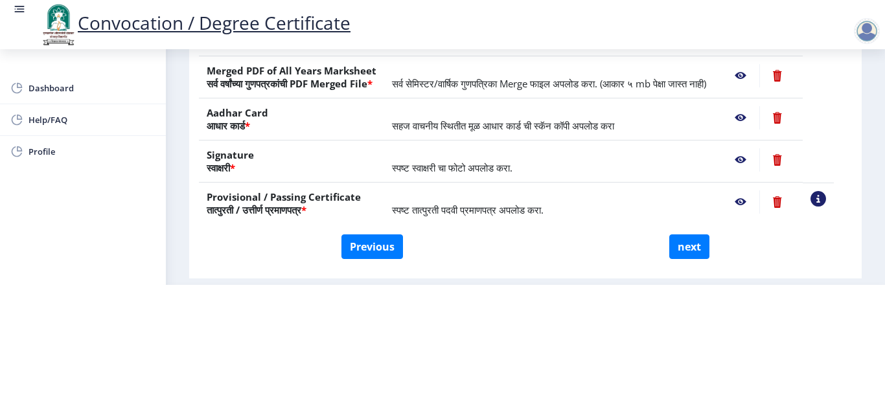
click at [751, 202] on nb-action at bounding box center [741, 202] width 38 height 23
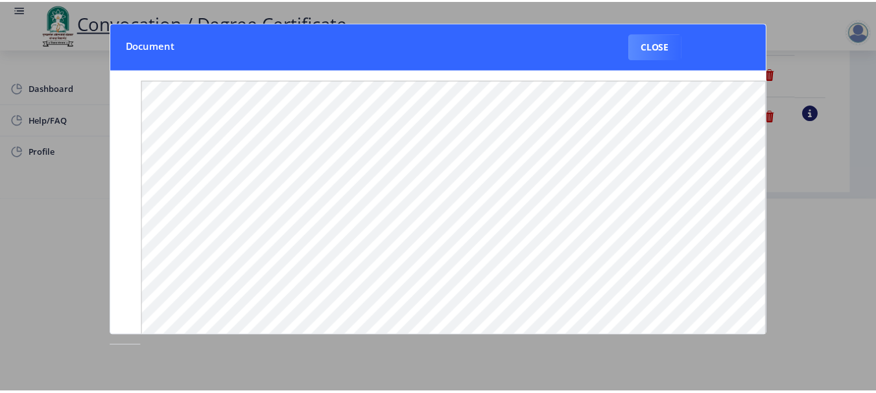
scroll to position [0, 0]
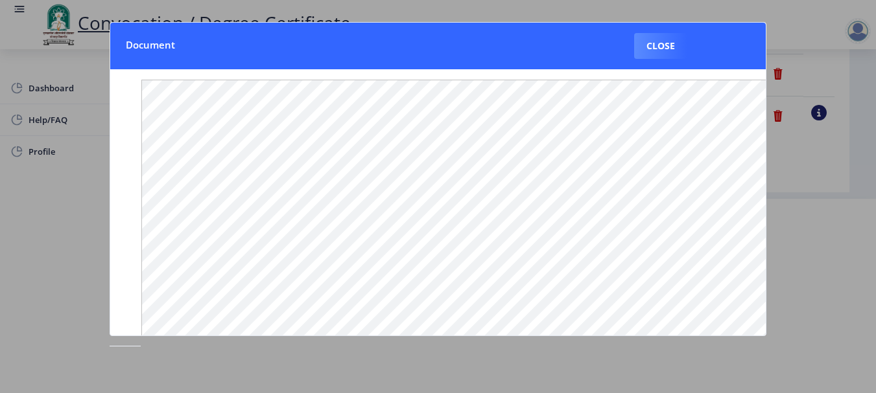
click at [661, 45] on button "Close" at bounding box center [660, 46] width 53 height 26
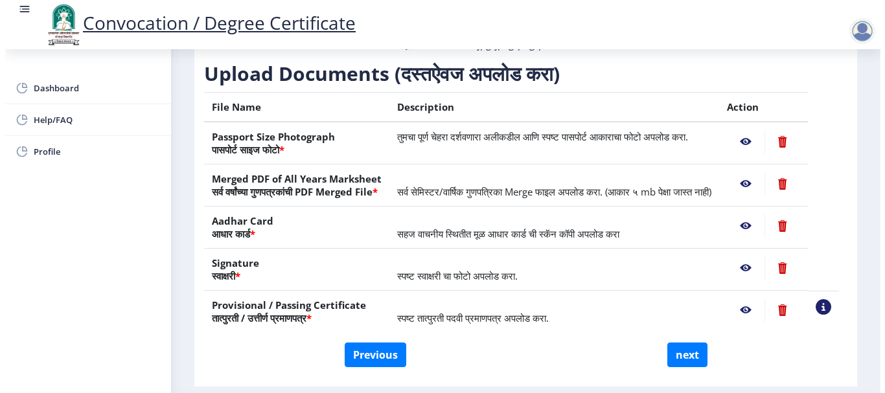
scroll to position [134, 0]
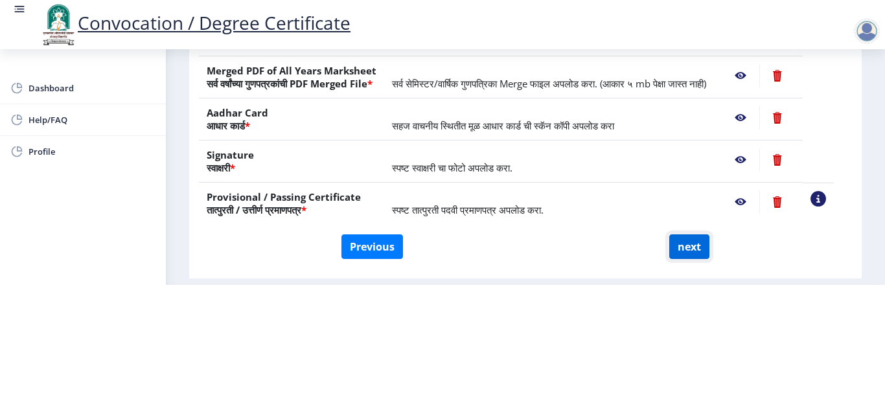
click at [691, 244] on button "next" at bounding box center [690, 247] width 40 height 25
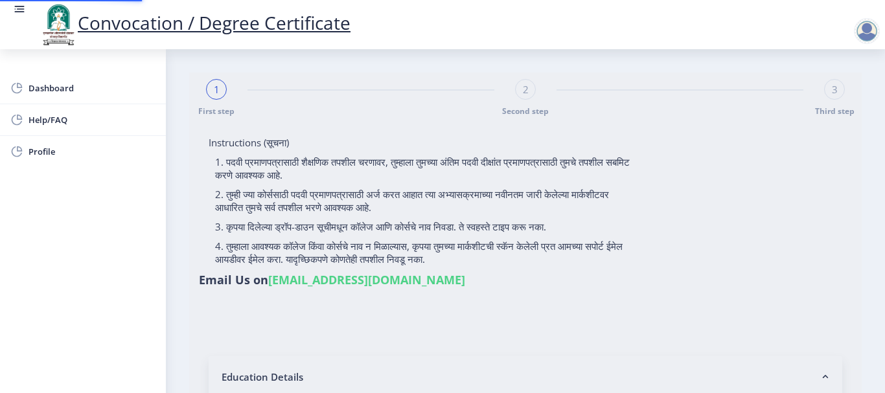
select select
type input "2012032500025974"
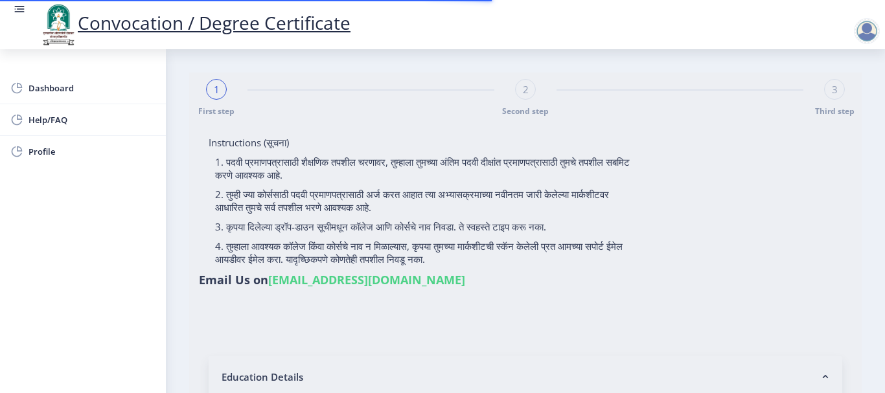
select select "Regular"
select select "2016"
select select "May"
select select "SECOND CLASS"
type input "113555"
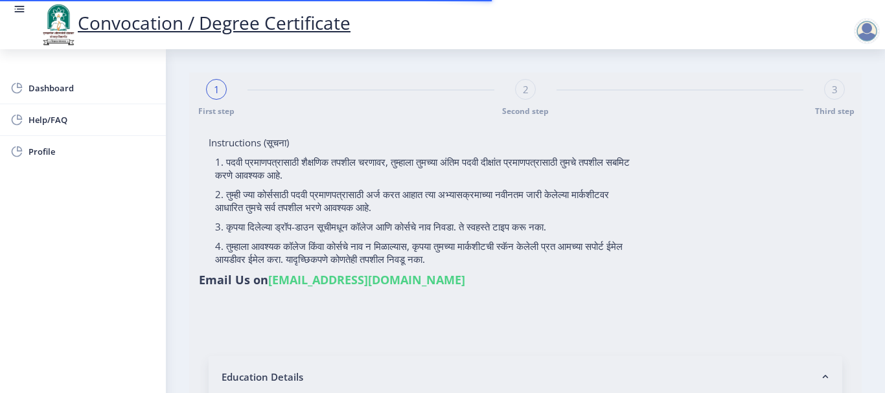
select select "Physical Education"
select select
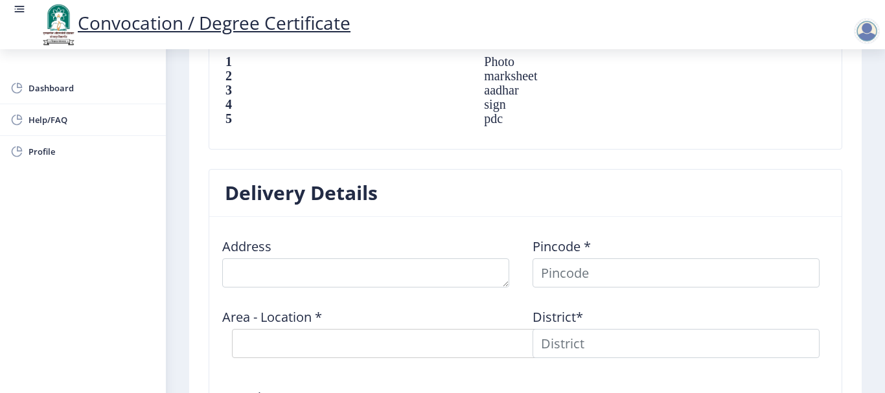
scroll to position [1000, 0]
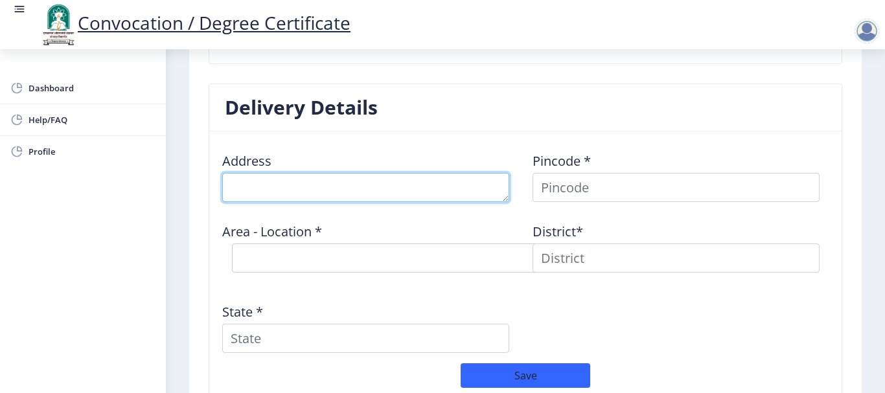
click at [437, 191] on textarea at bounding box center [365, 187] width 287 height 29
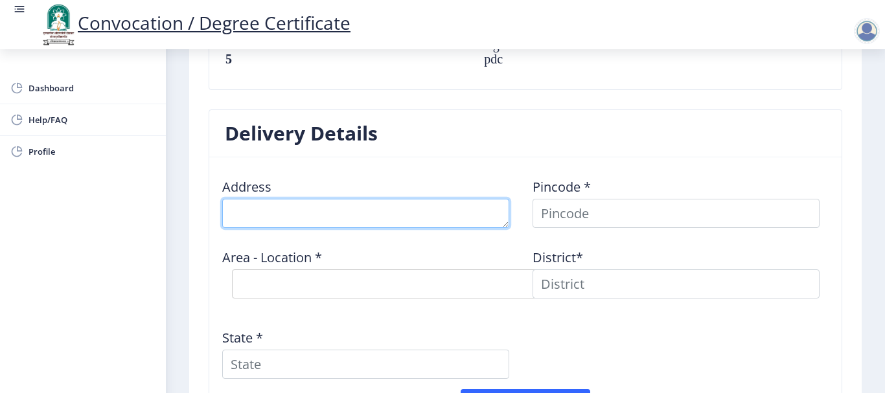
scroll to position [935, 0]
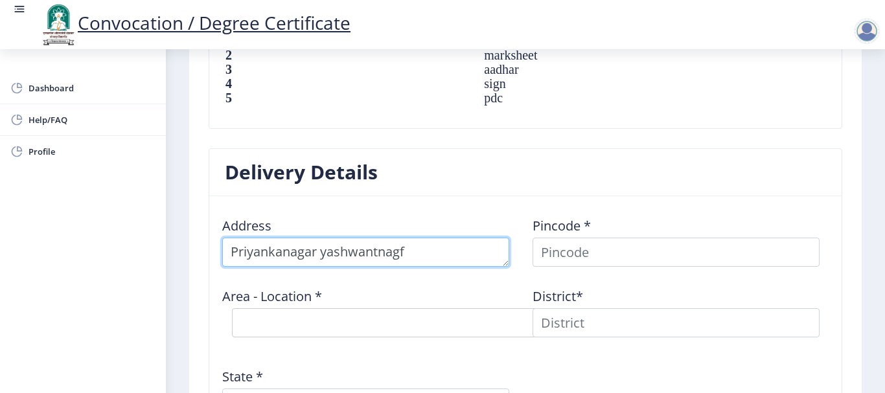
click at [316, 255] on textarea at bounding box center [365, 252] width 287 height 29
click at [419, 259] on textarea at bounding box center [365, 252] width 287 height 29
type textarea "Priyankanagar, [GEOGRAPHIC_DATA],"
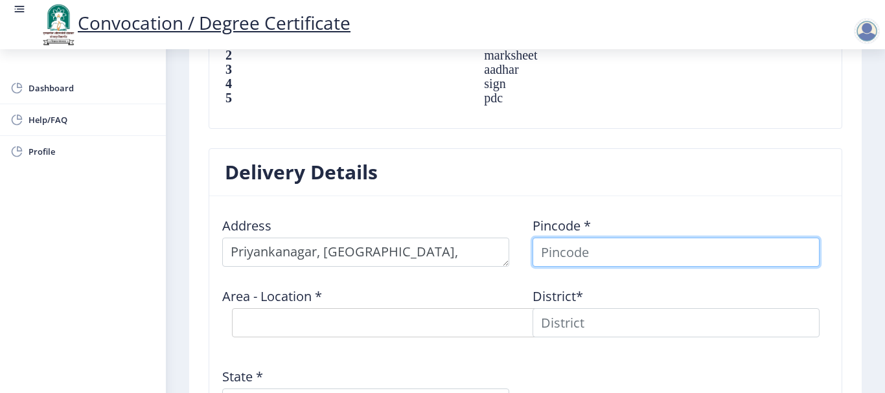
click at [587, 251] on input at bounding box center [676, 252] width 287 height 29
type input "413118"
select select
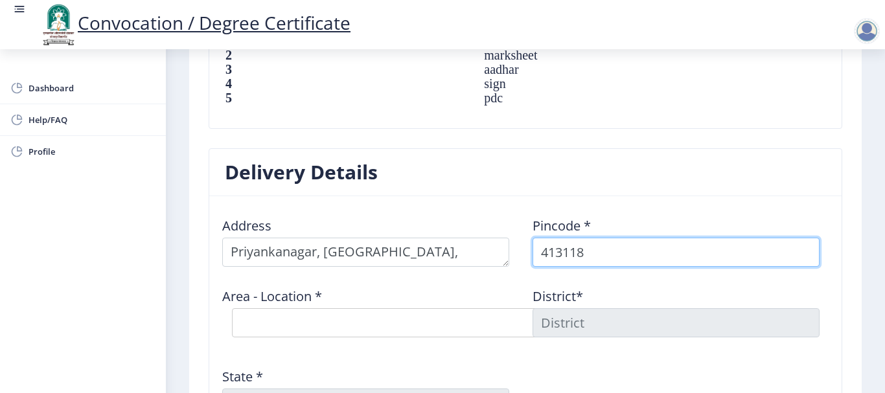
type input "413118"
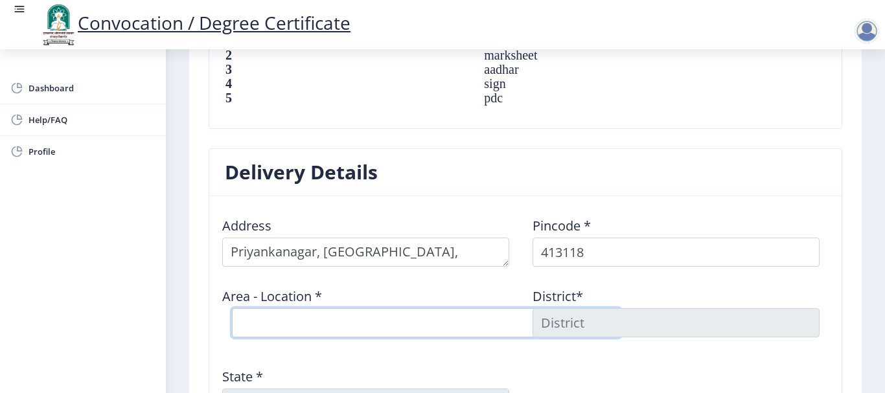
click at [307, 316] on select "Select Area Location [GEOGRAPHIC_DATA] S.O ([GEOGRAPHIC_DATA])" at bounding box center [426, 323] width 389 height 29
select select "1: Object"
click at [232, 309] on select "Select Area Location [GEOGRAPHIC_DATA] S.O ([GEOGRAPHIC_DATA])" at bounding box center [426, 323] width 389 height 29
type input "SOLAPUR"
type input "[GEOGRAPHIC_DATA]"
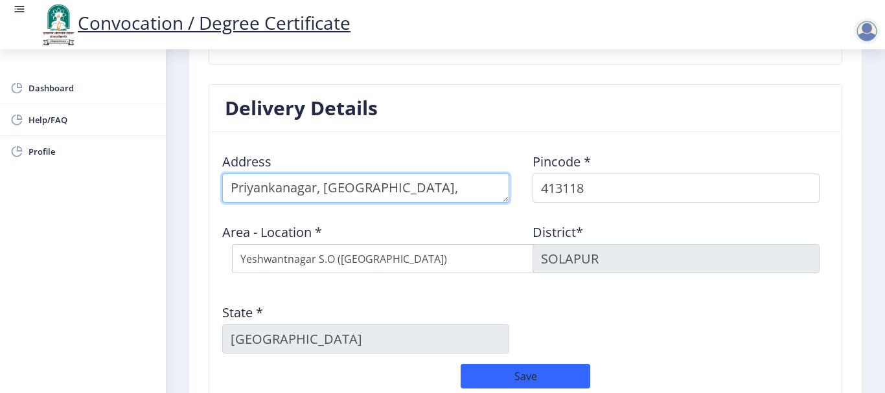
scroll to position [1000, 0]
click at [432, 191] on textarea at bounding box center [365, 187] width 287 height 29
click at [335, 189] on textarea at bounding box center [365, 187] width 287 height 29
click at [331, 187] on textarea at bounding box center [365, 187] width 287 height 29
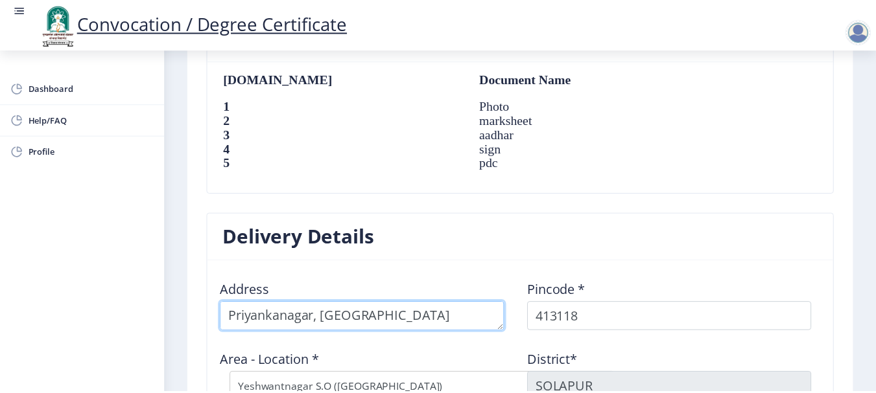
scroll to position [1130, 0]
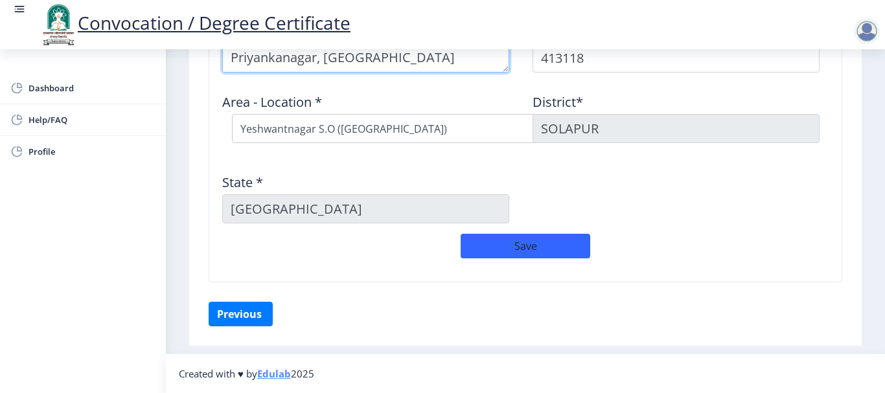
type textarea "Priyankanagar, [GEOGRAPHIC_DATA] ([GEOGRAPHIC_DATA])"
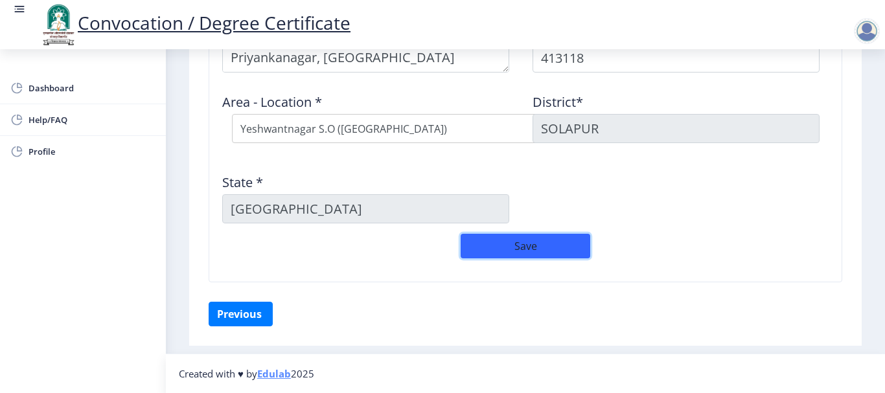
click at [515, 253] on button "Save" at bounding box center [526, 246] width 130 height 25
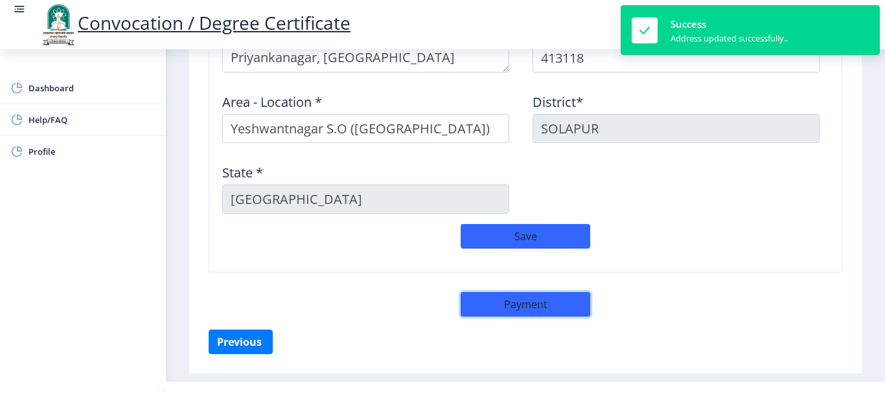
click at [524, 304] on button "Payment" at bounding box center [526, 304] width 130 height 25
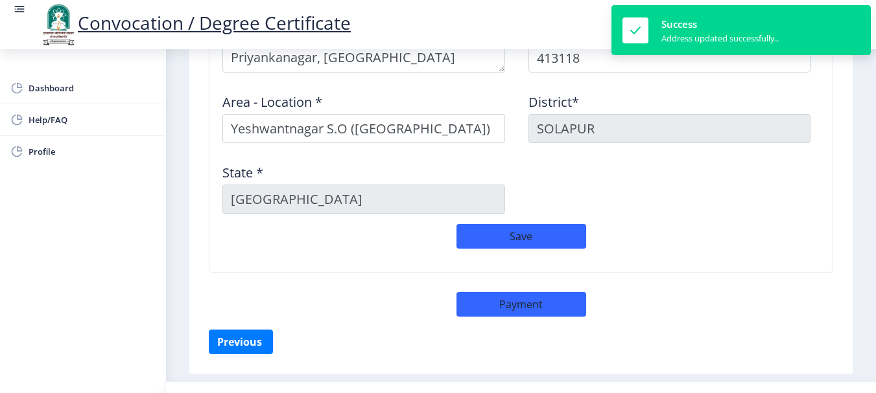
select select "sealed"
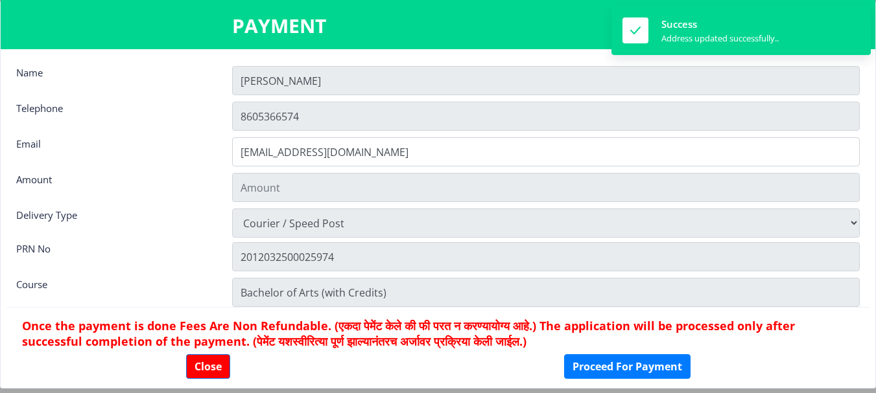
type input "2885"
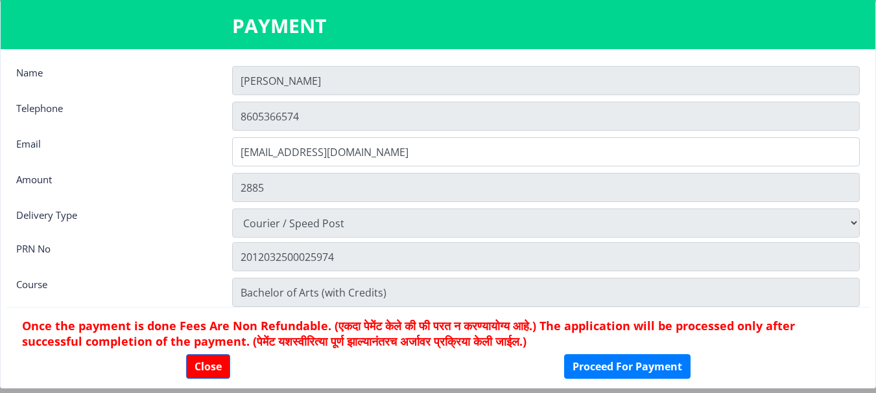
scroll to position [18, 0]
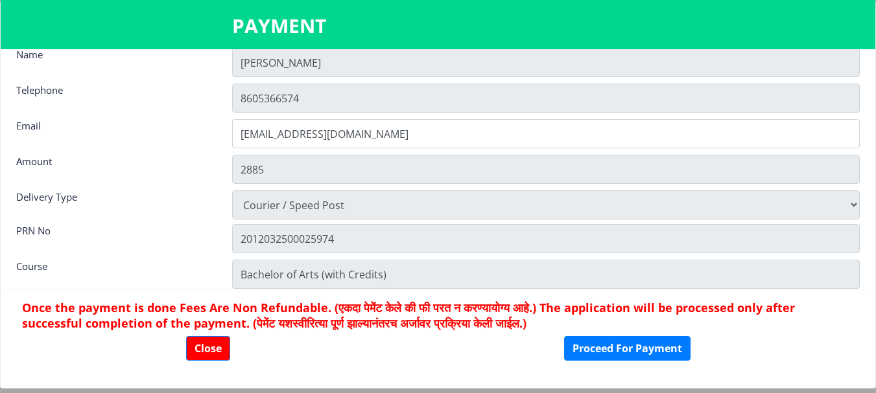
click at [294, 67] on input "[PERSON_NAME]" at bounding box center [545, 62] width 627 height 29
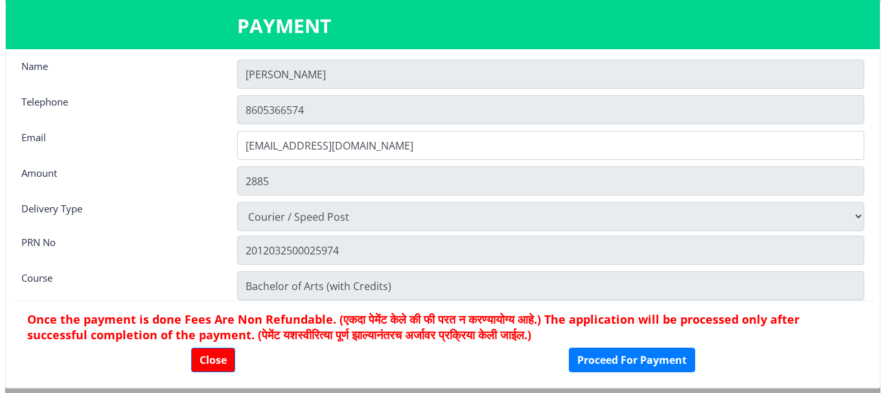
scroll to position [0, 0]
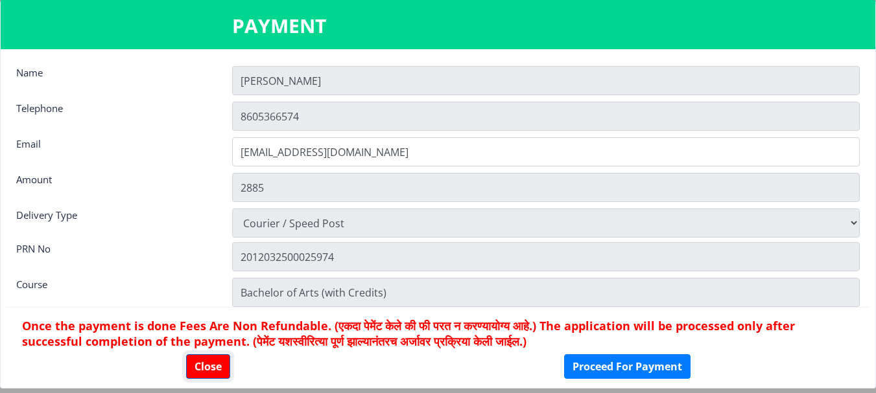
click at [189, 368] on button "Close" at bounding box center [208, 367] width 44 height 25
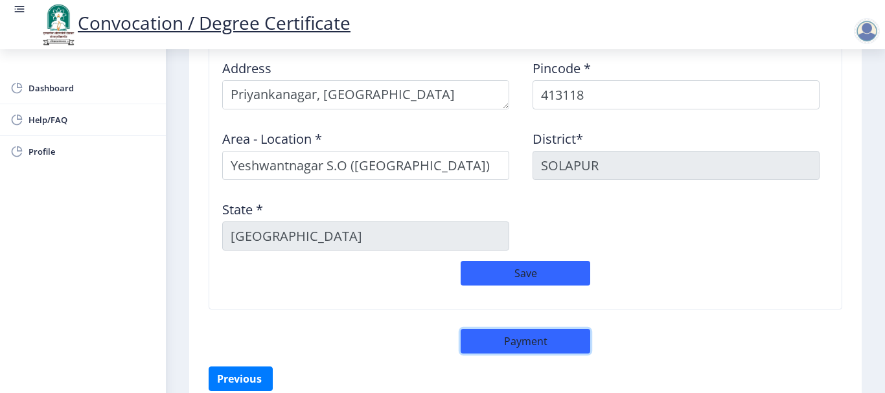
scroll to position [1158, 0]
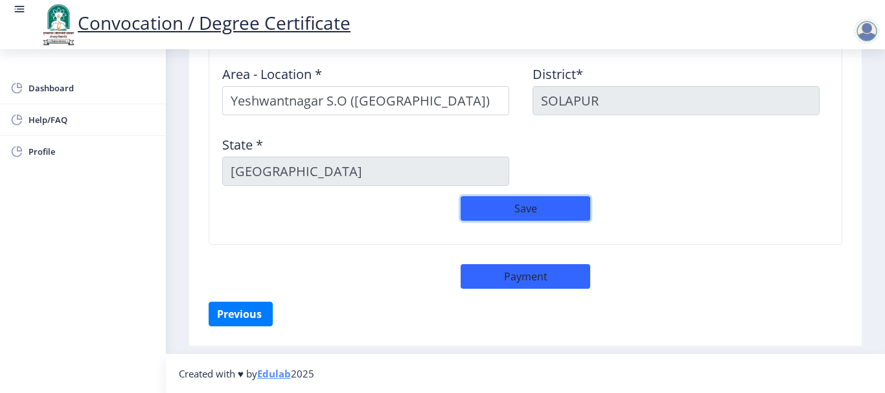
click at [533, 204] on button "Save" at bounding box center [526, 208] width 130 height 25
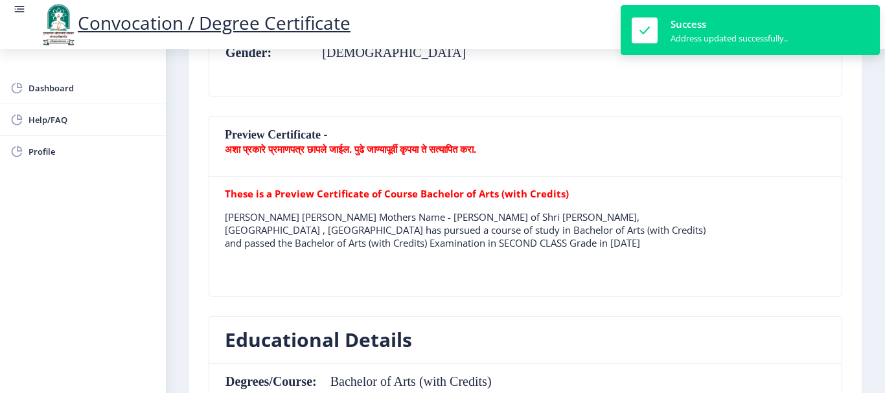
scroll to position [0, 0]
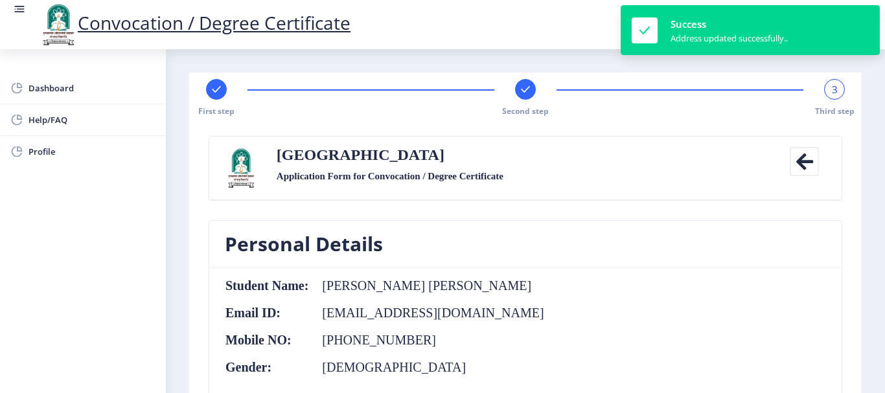
click at [211, 102] on div "First step" at bounding box center [216, 98] width 21 height 38
select select "Regular"
select select "Physical Education"
select select "2016"
select select "May"
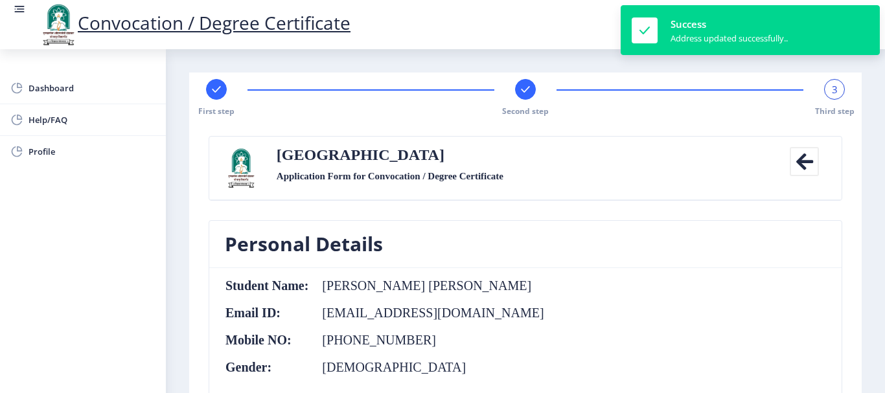
select select "SECOND CLASS"
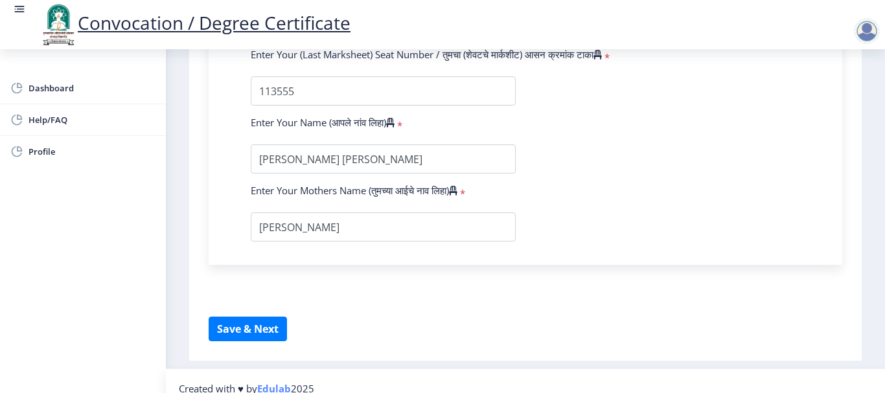
scroll to position [939, 0]
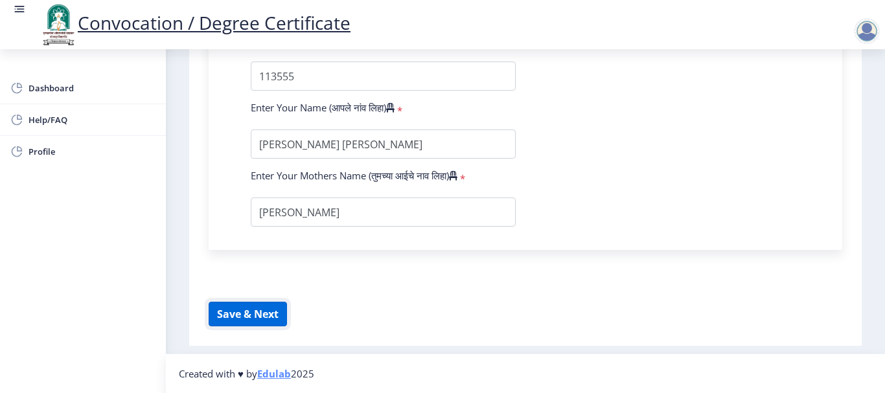
click at [263, 310] on button "Save & Next" at bounding box center [248, 314] width 78 height 25
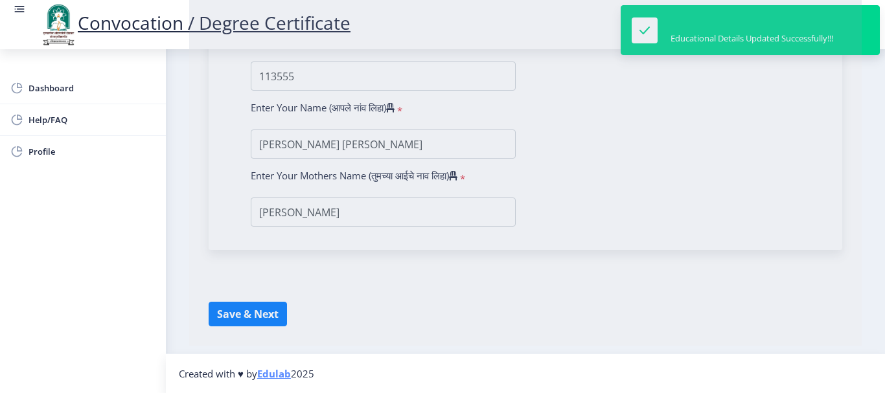
select select
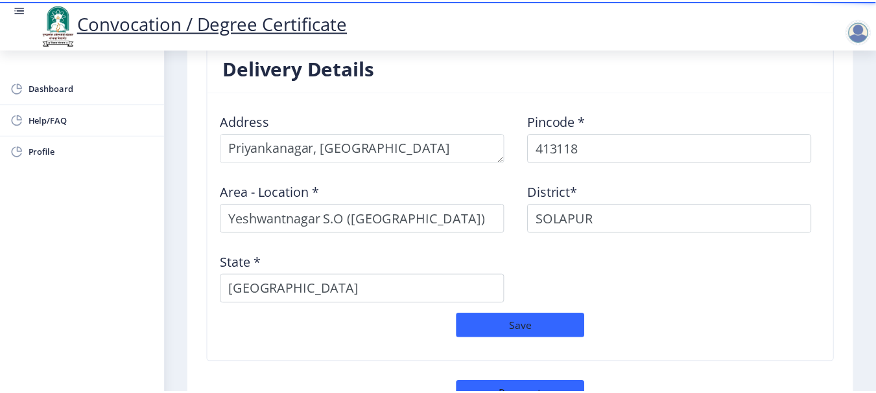
scroll to position [1158, 0]
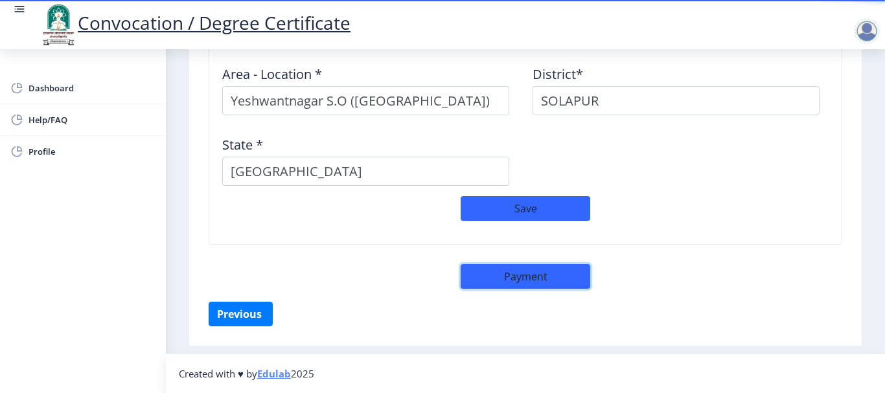
click at [540, 281] on button "Payment" at bounding box center [526, 276] width 130 height 25
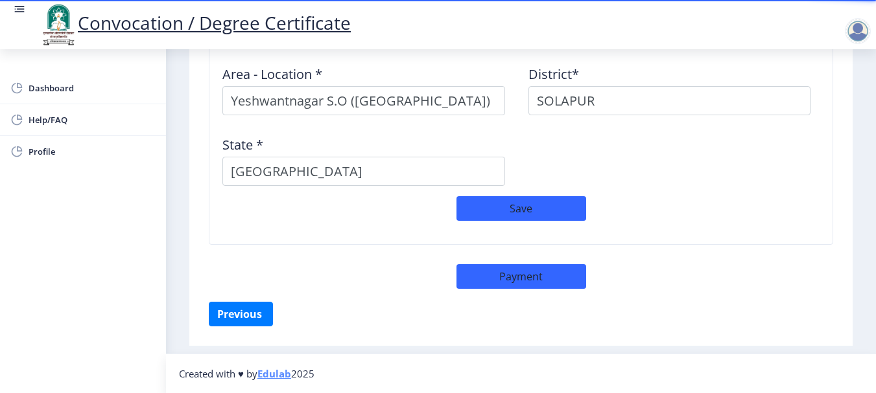
select select "sealed"
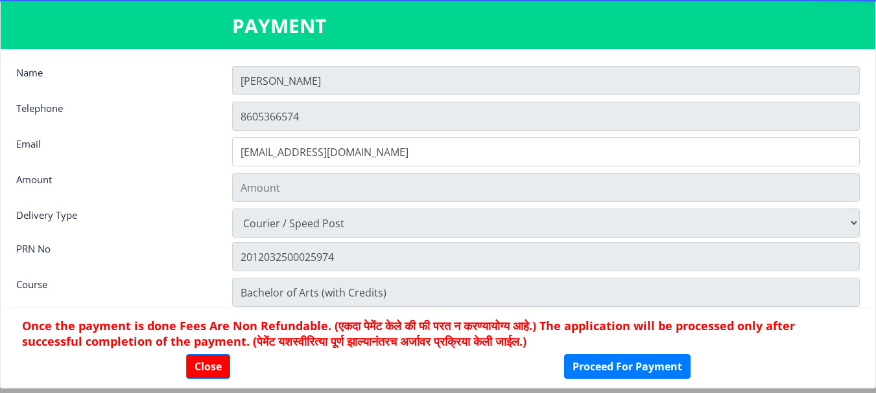
type input "2885"
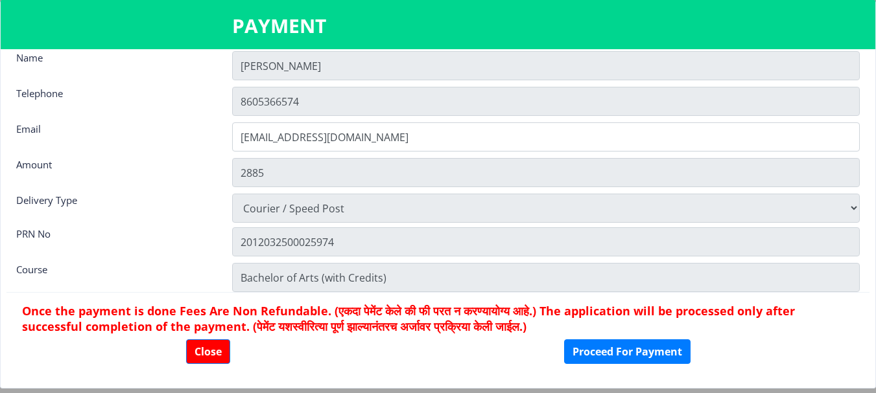
scroll to position [18, 0]
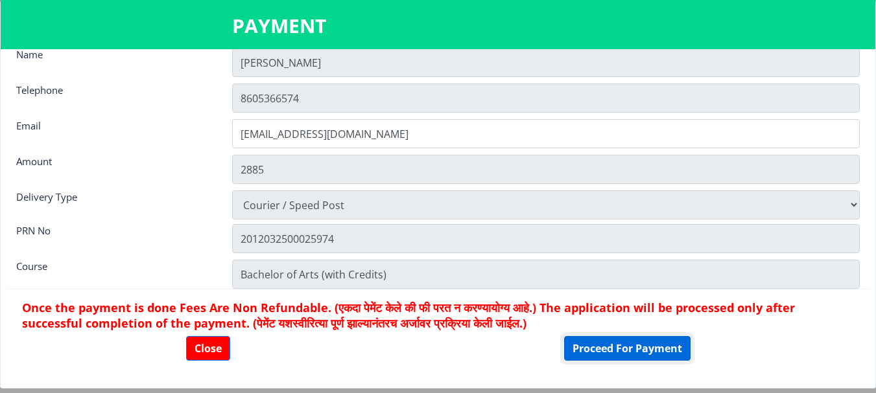
click at [585, 344] on button "Proceed For Payment" at bounding box center [627, 348] width 126 height 25
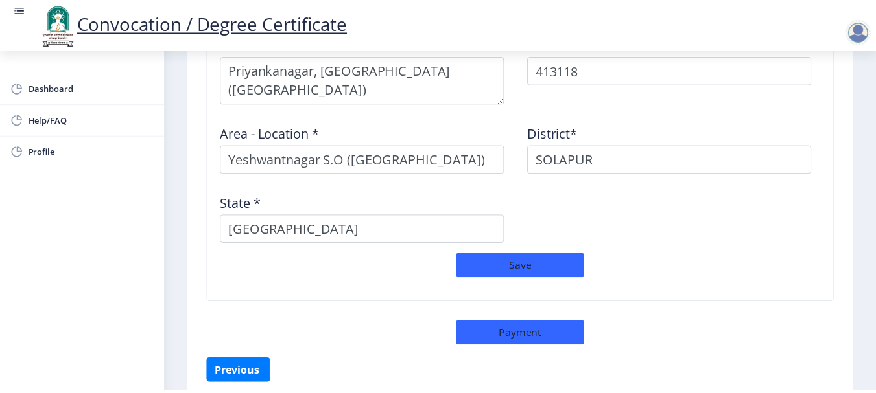
scroll to position [1175, 0]
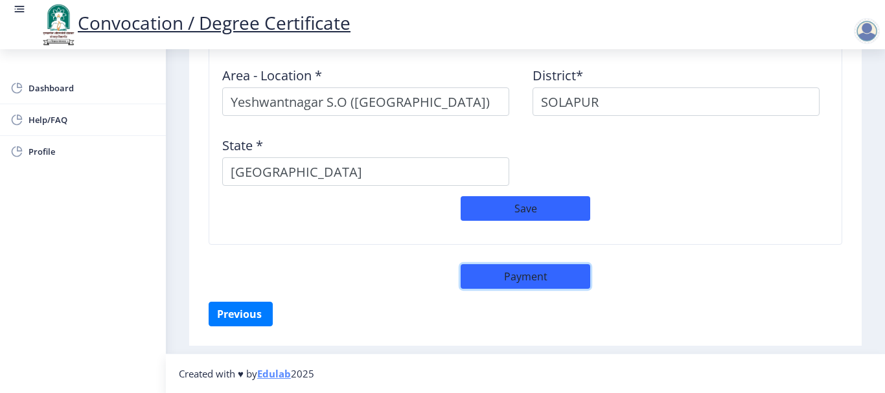
click at [529, 276] on button "Payment" at bounding box center [526, 276] width 130 height 25
select select "sealed"
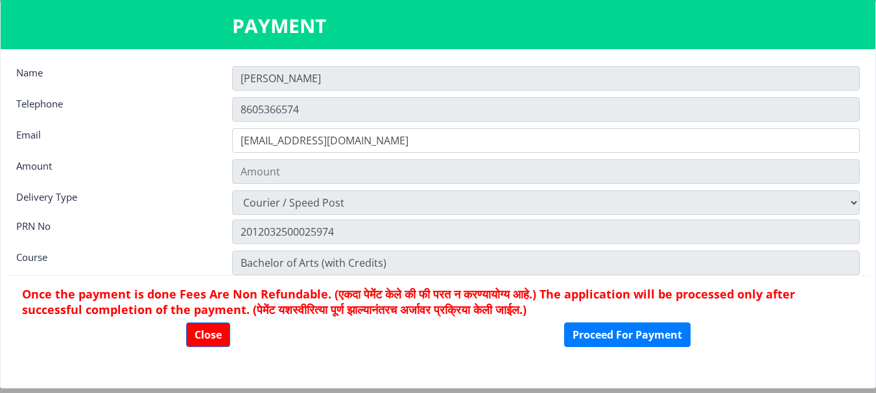
type input "2885"
